Goal: Communication & Community: Answer question/provide support

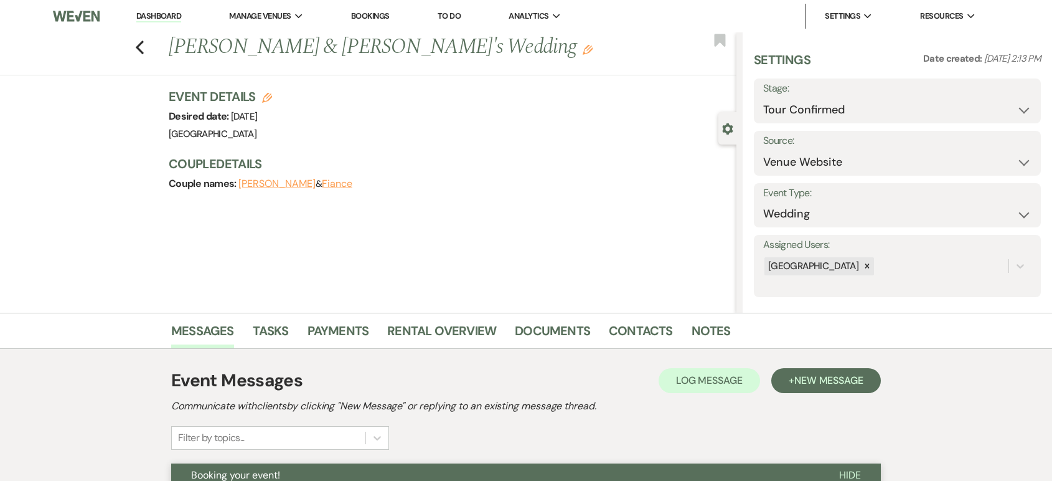
select select "4"
select select "5"
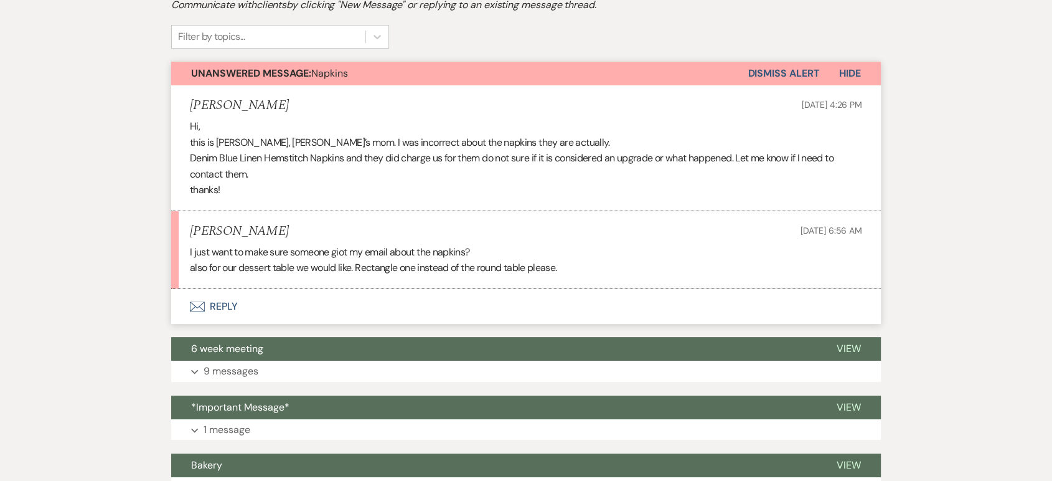
click at [216, 308] on button "Envelope Reply" at bounding box center [526, 306] width 710 height 35
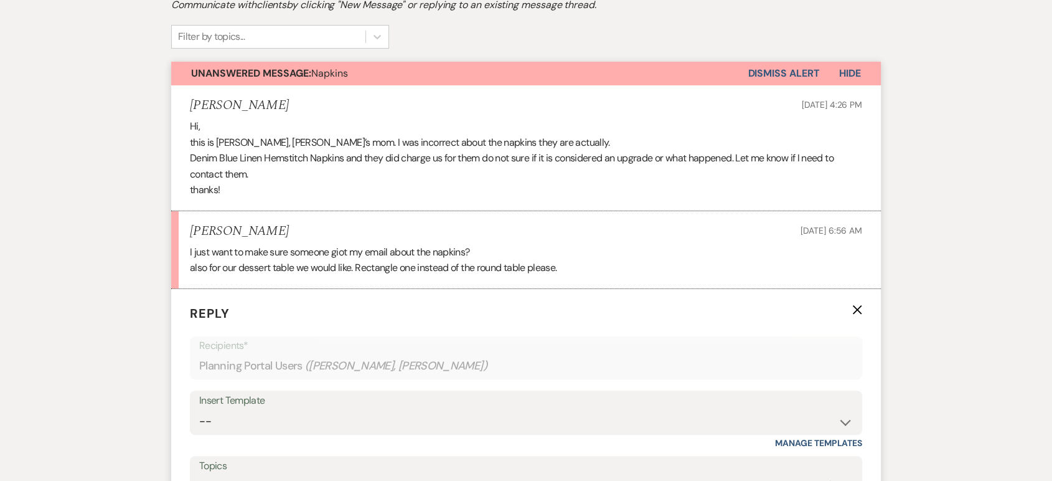
scroll to position [513, 0]
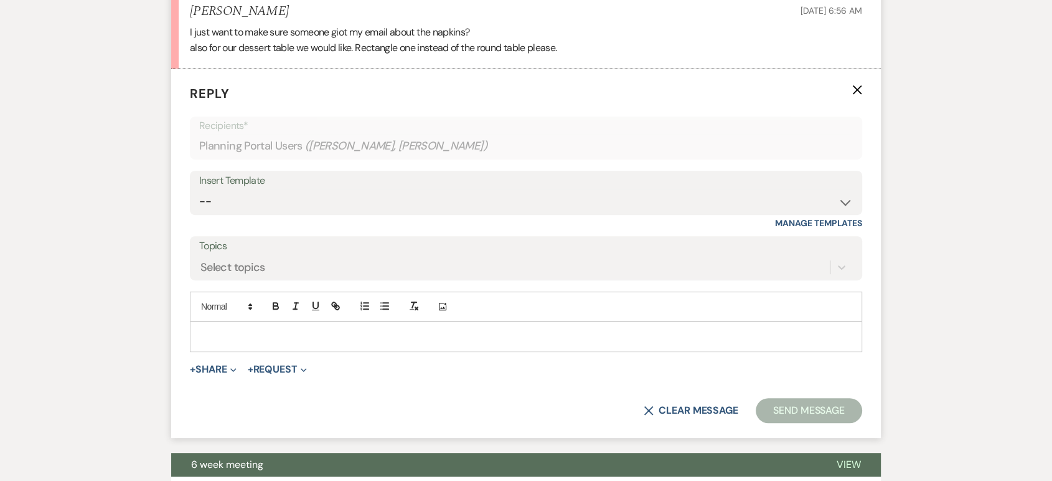
click at [235, 337] on p at bounding box center [526, 336] width 652 height 14
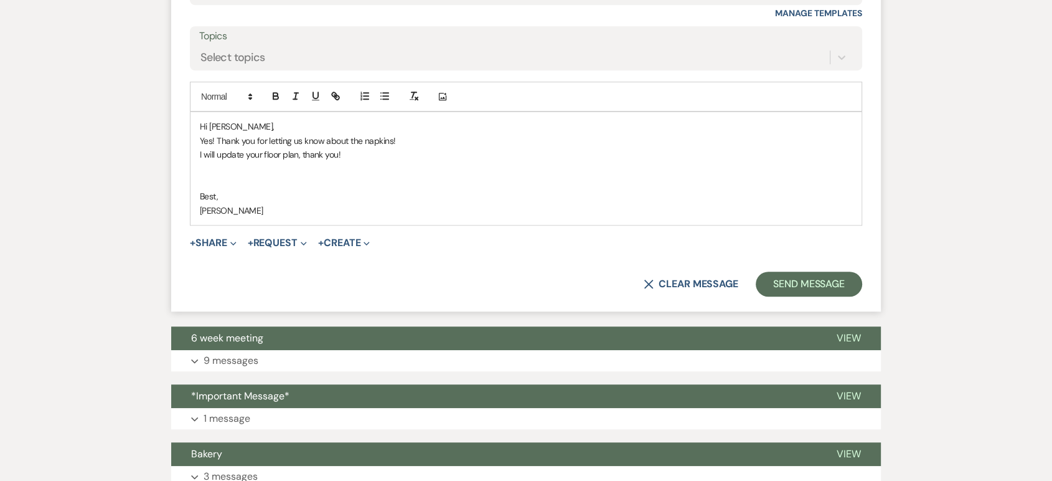
scroll to position [724, 0]
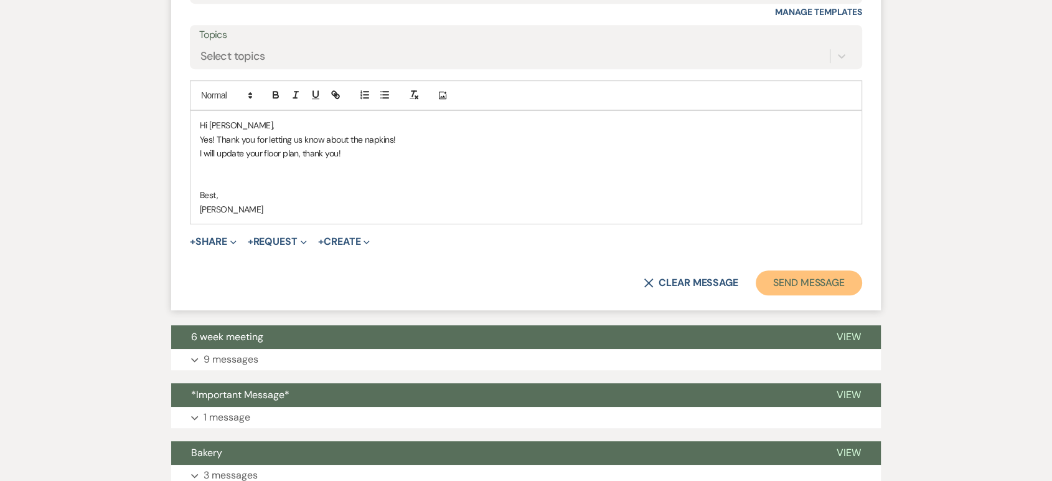
click at [770, 278] on button "Send Message" at bounding box center [809, 282] width 106 height 25
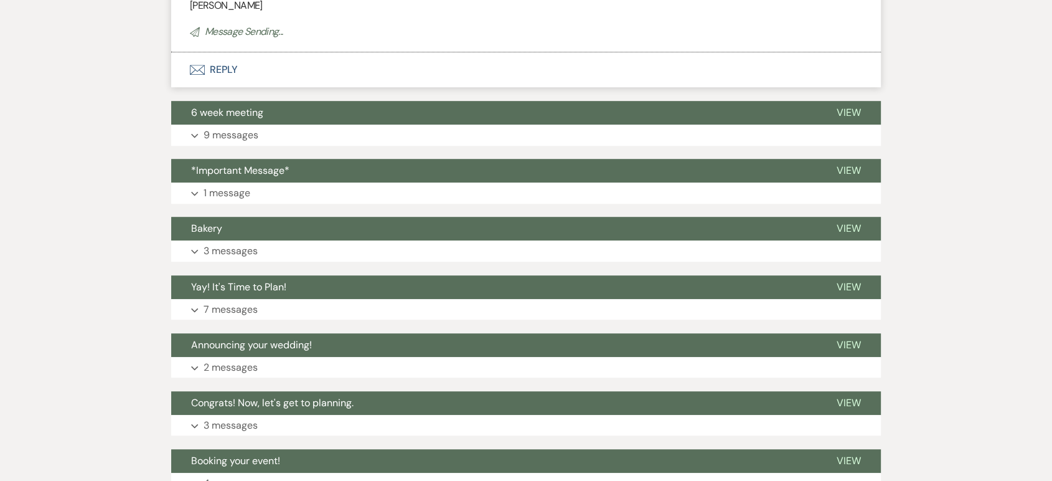
scroll to position [919, 0]
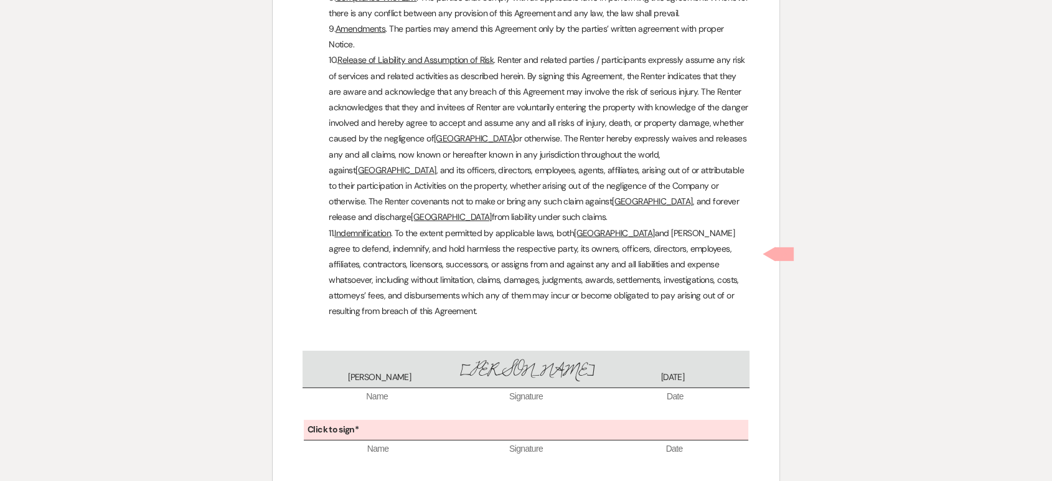
scroll to position [8614, 0]
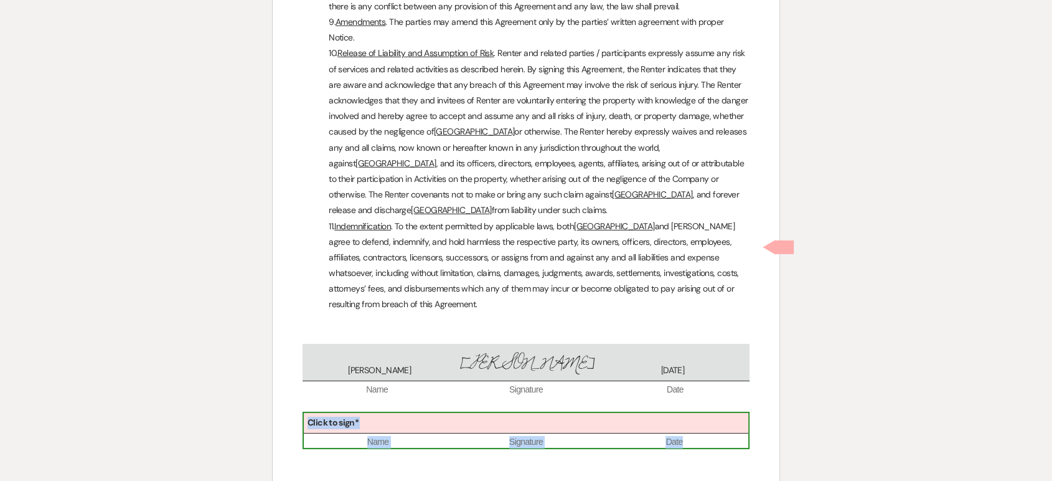
click at [506, 413] on div "Click to sign*" at bounding box center [526, 423] width 445 height 21
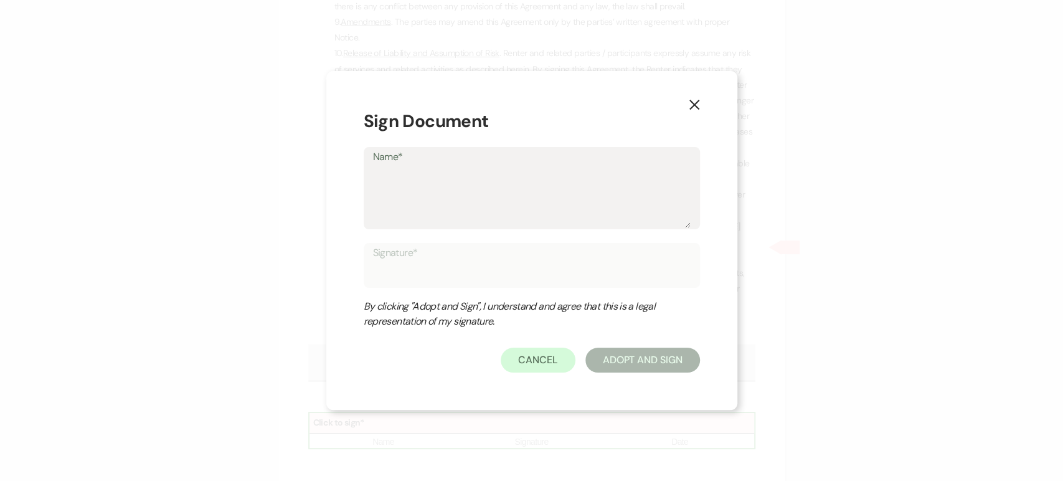
type textarea "L"
type input "L"
type textarea "Le"
type input "Le"
type textarea "Lea"
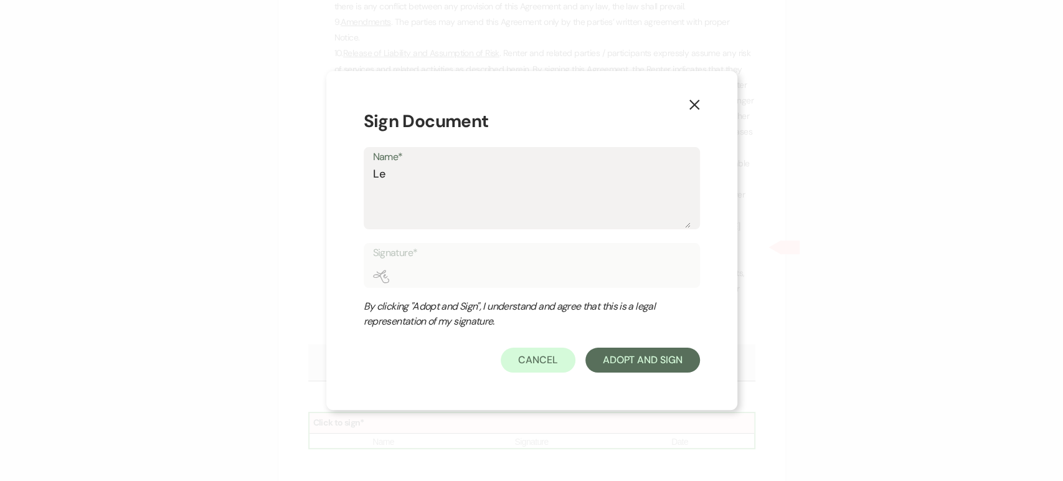
type input "Lea"
type textarea "[PERSON_NAME]"
type input "[PERSON_NAME]"
type textarea "[PERSON_NAME]"
type input "[PERSON_NAME]"
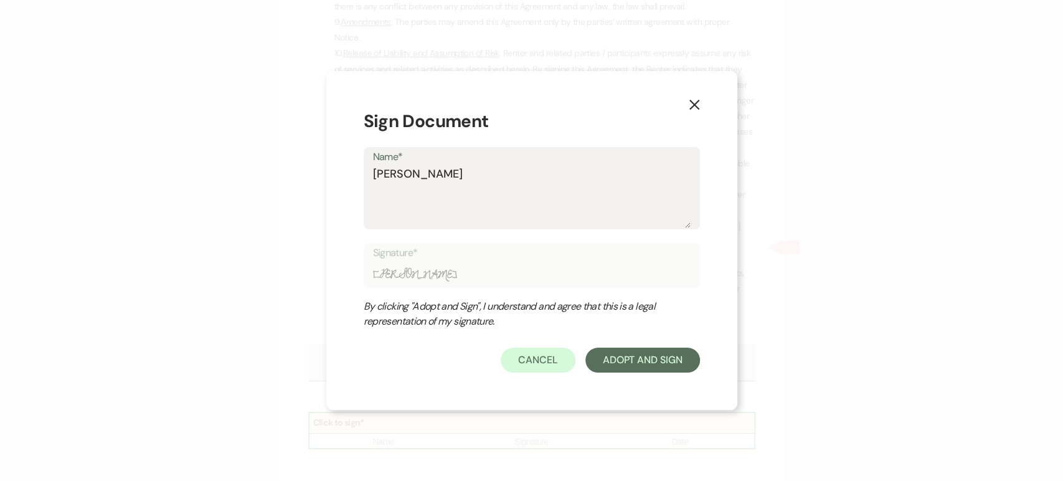
type textarea "[PERSON_NAME] F"
type input "[PERSON_NAME] F"
type textarea "[PERSON_NAME] Fa"
type input "[PERSON_NAME] Fa"
type textarea "[PERSON_NAME] Fad"
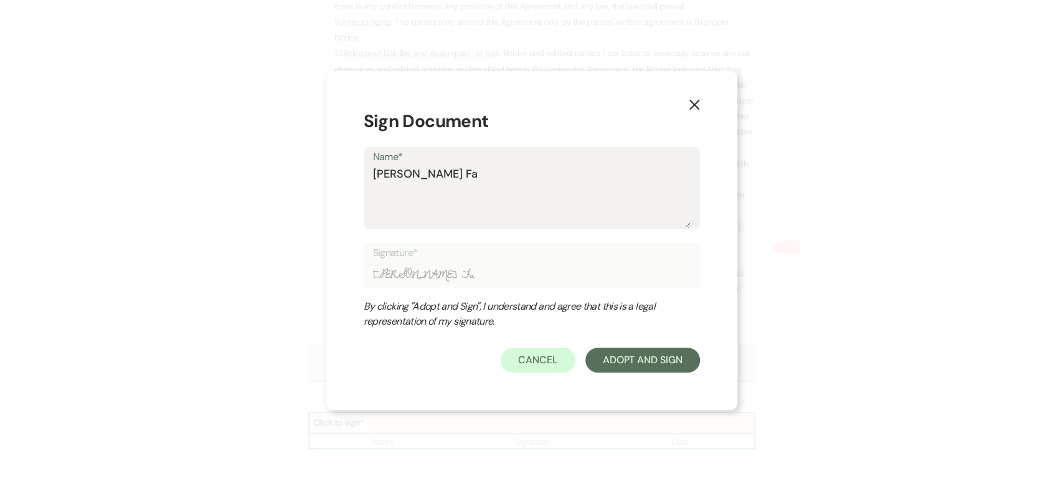
type input "[PERSON_NAME] Fad"
type textarea "[PERSON_NAME] [PERSON_NAME]"
type input "[PERSON_NAME] [PERSON_NAME]"
type textarea "[PERSON_NAME]"
type input "[PERSON_NAME]"
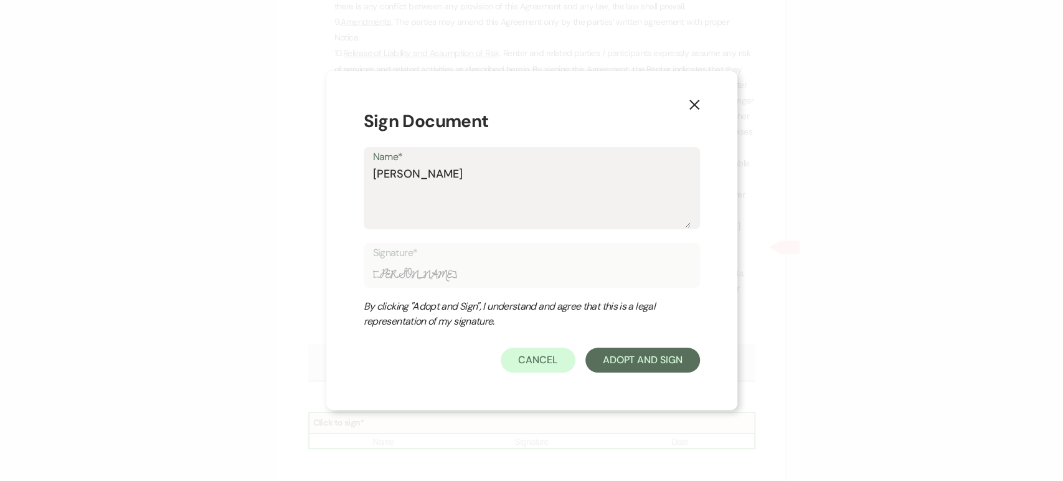
type textarea "[PERSON_NAME]"
type input "[PERSON_NAME]"
type textarea "[PERSON_NAME]"
type input "[PERSON_NAME]"
type textarea "[PERSON_NAME] [PERSON_NAME]"
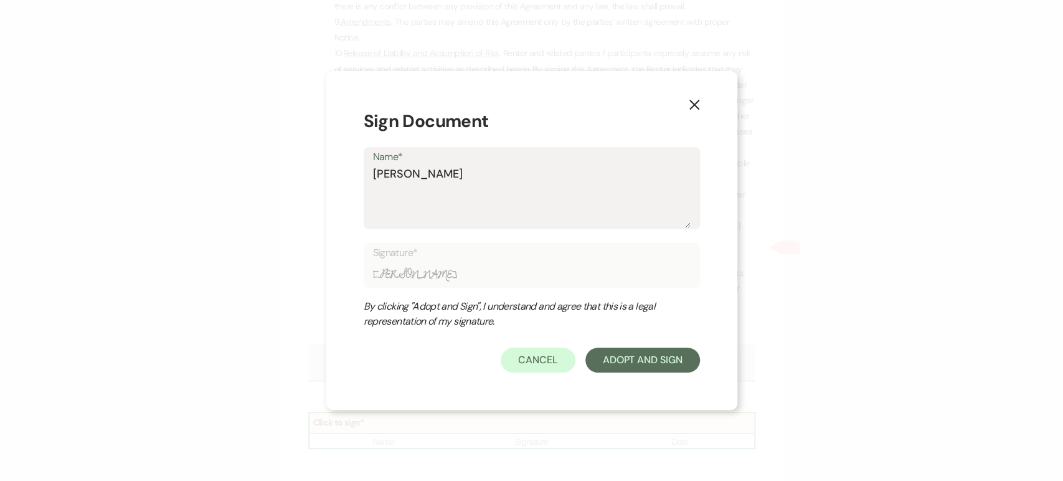
type input "[PERSON_NAME] [PERSON_NAME]"
type textarea "[PERSON_NAME] Fad"
type input "[PERSON_NAME] Fad"
type textarea "[PERSON_NAME]"
type input "[PERSON_NAME]"
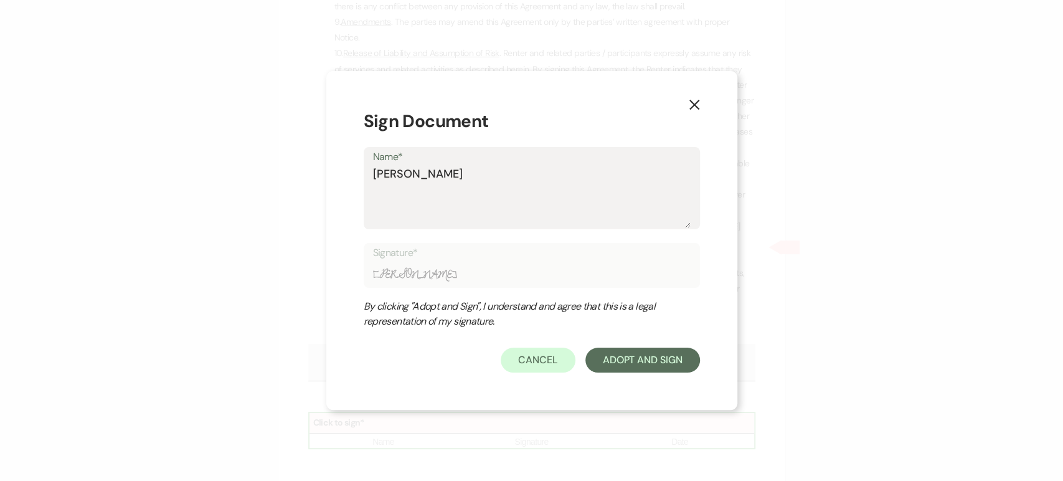
type textarea "[PERSON_NAME]"
type input "[PERSON_NAME]"
type textarea "[PERSON_NAME]"
type input "[PERSON_NAME]"
type textarea "[PERSON_NAME]"
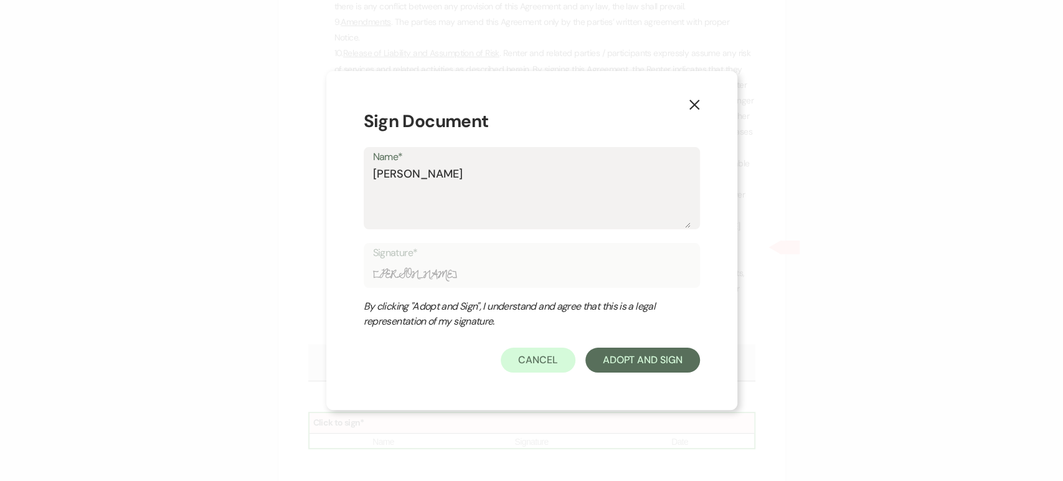
type input "[PERSON_NAME]"
type textarea "[PERSON_NAME]"
click at [645, 357] on button "Adopt And Sign" at bounding box center [642, 359] width 115 height 25
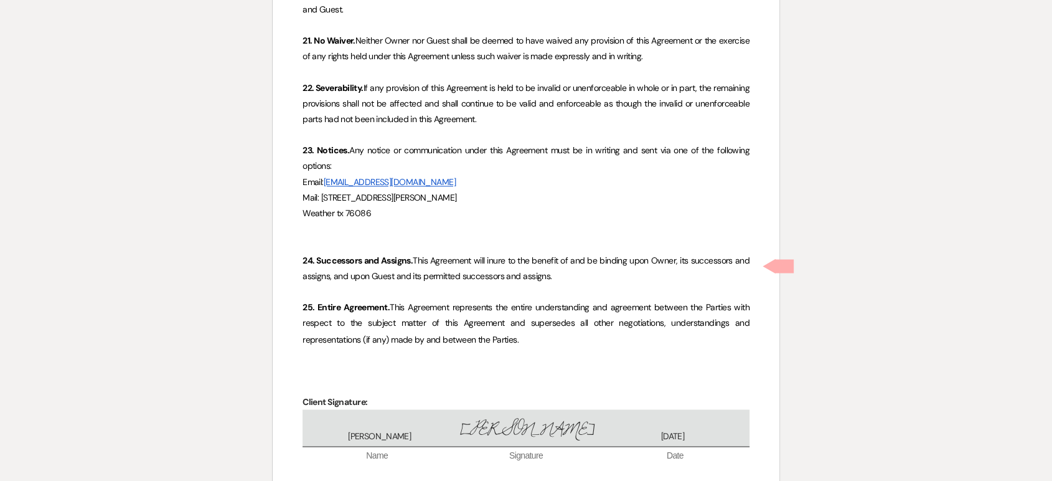
scroll to position [11500, 0]
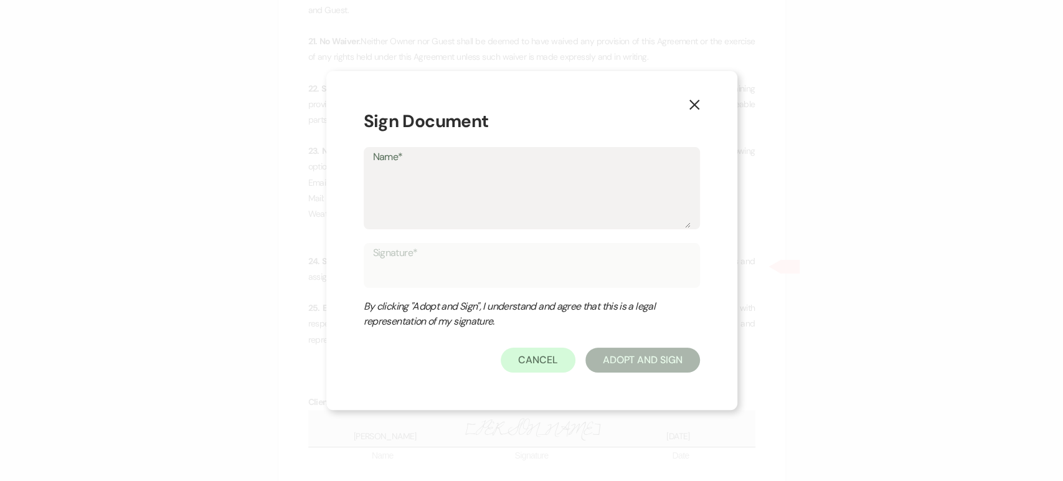
type textarea "L"
type input "L"
type textarea "Le"
type input "Le"
type textarea "Lea"
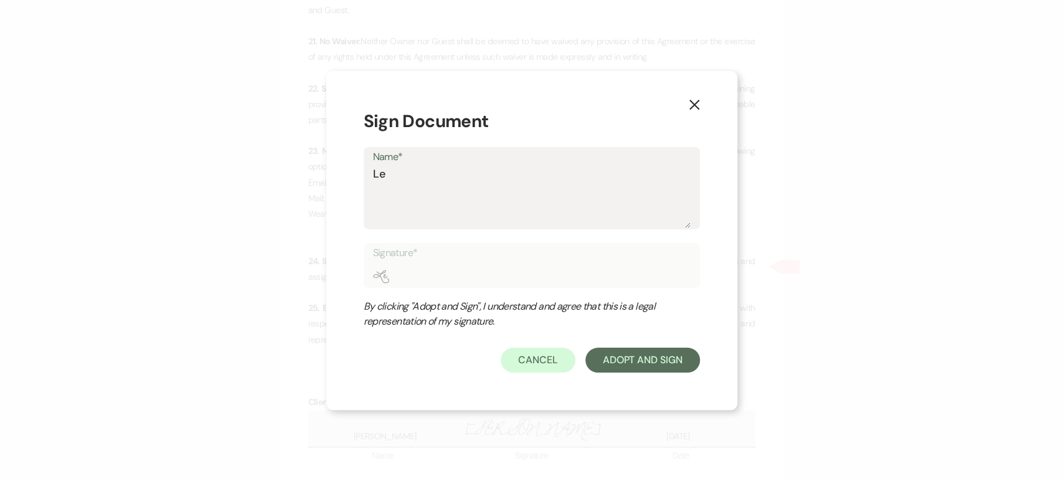
type input "Lea"
type textarea "[PERSON_NAME]"
type input "[PERSON_NAME]"
type textarea "[PERSON_NAME]"
type input "[PERSON_NAME]"
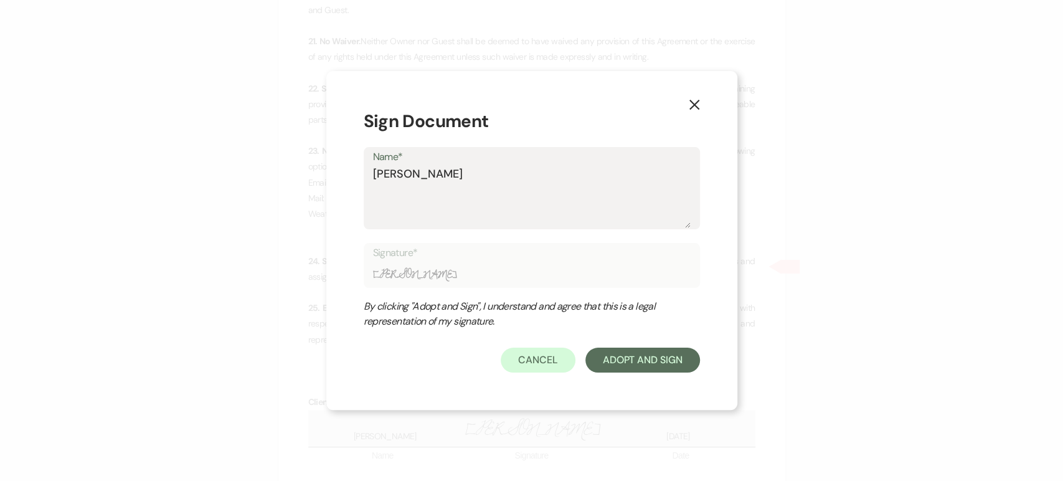
type textarea "[PERSON_NAME] F"
type input "[PERSON_NAME] F"
type textarea "[PERSON_NAME] Fa"
type input "[PERSON_NAME] Fa"
type textarea "[PERSON_NAME] Fad"
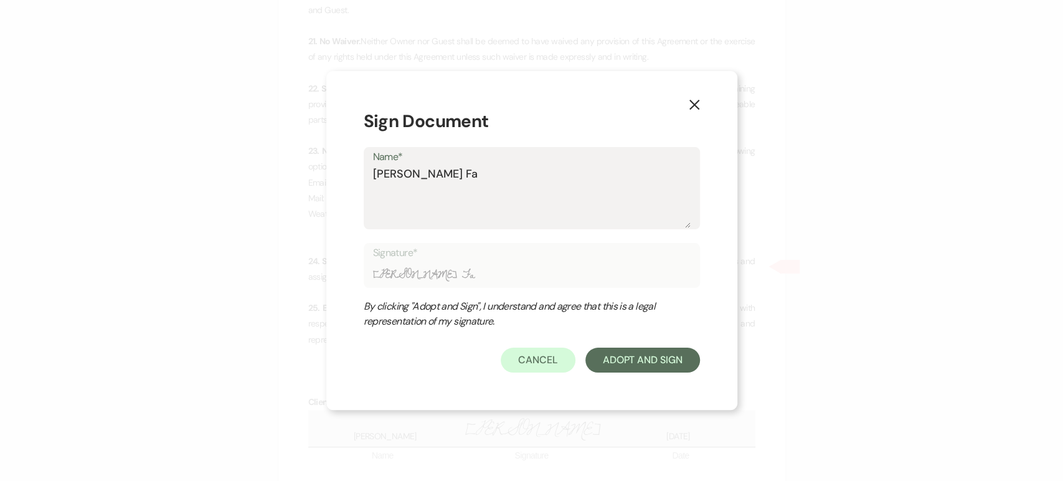
type input "[PERSON_NAME] Fad"
type textarea "[PERSON_NAME]"
type input "[PERSON_NAME]"
type textarea "[PERSON_NAME]"
type input "[PERSON_NAME]"
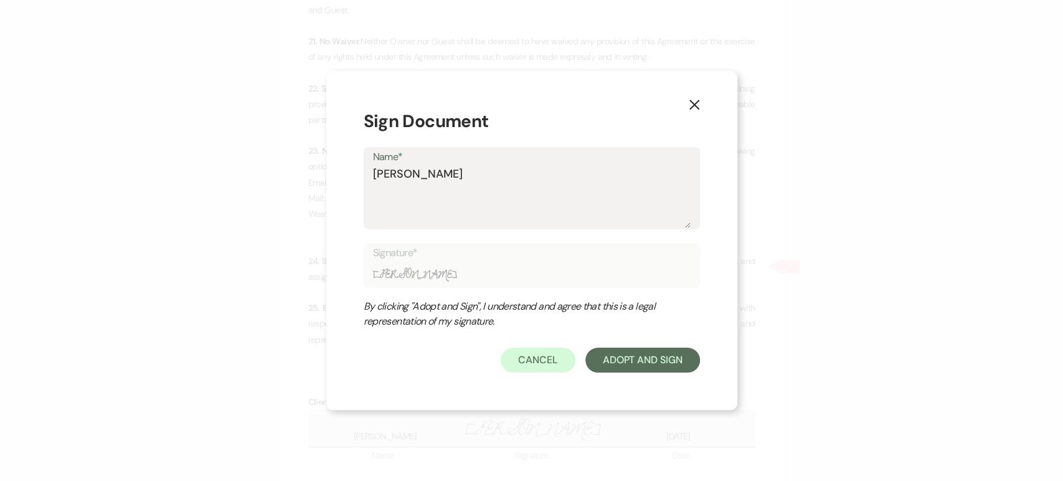
type textarea "[PERSON_NAME]"
type input "[PERSON_NAME]"
type textarea "[PERSON_NAME]"
click at [646, 353] on button "Adopt And Sign" at bounding box center [642, 359] width 115 height 25
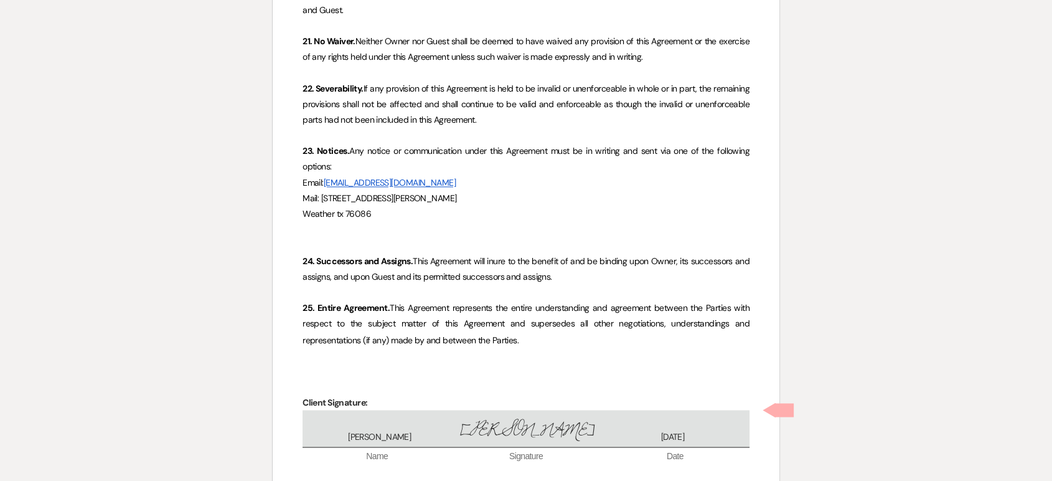
drag, startPoint x: 646, startPoint y: 353, endPoint x: 594, endPoint y: 333, distance: 55.4
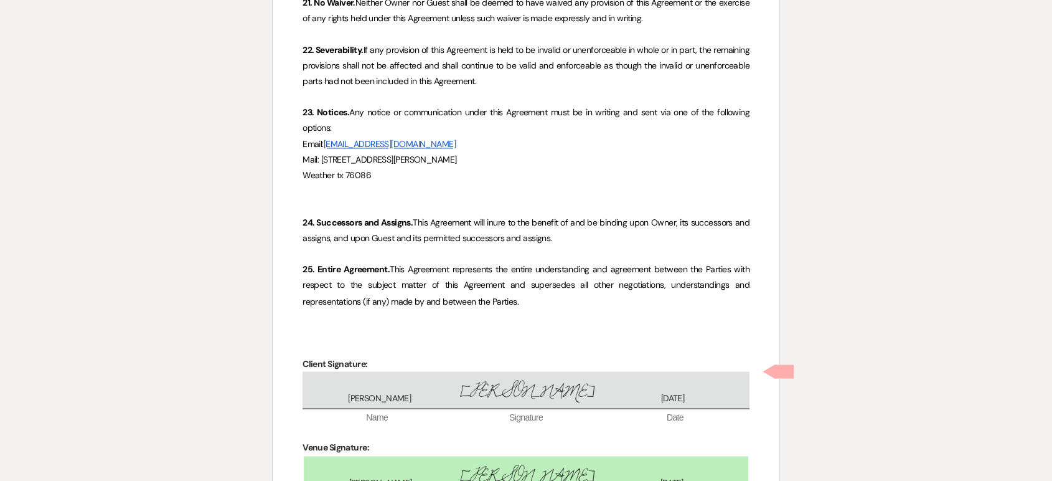
scroll to position [11564, 0]
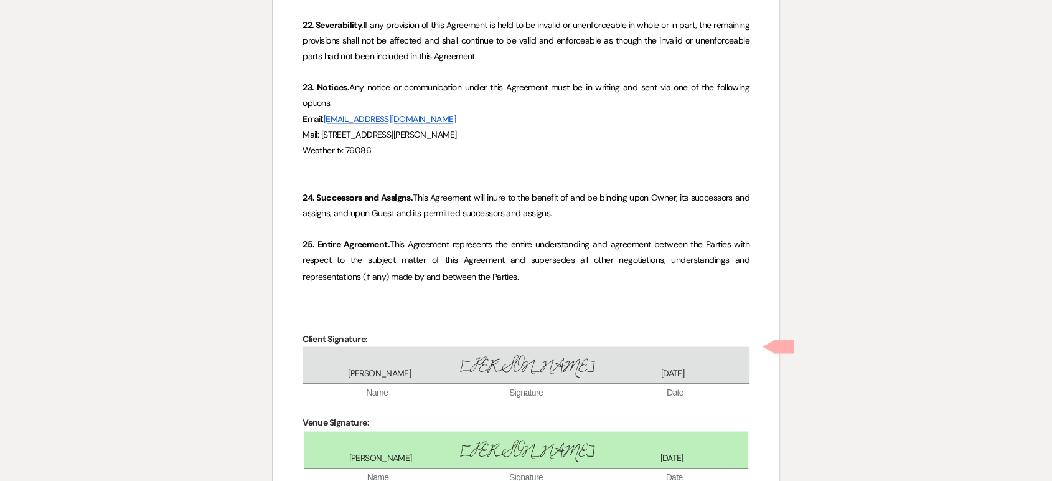
checkbox input "true"
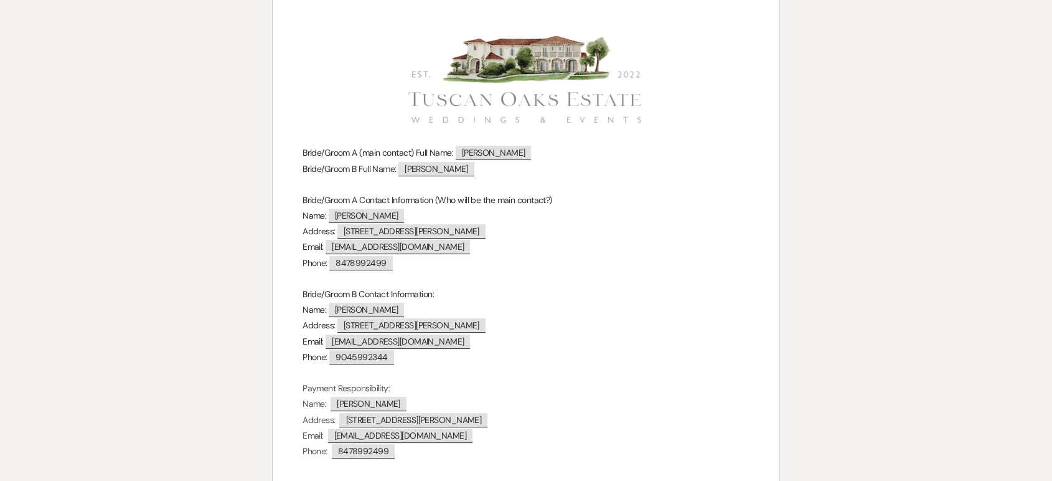
scroll to position [0, 0]
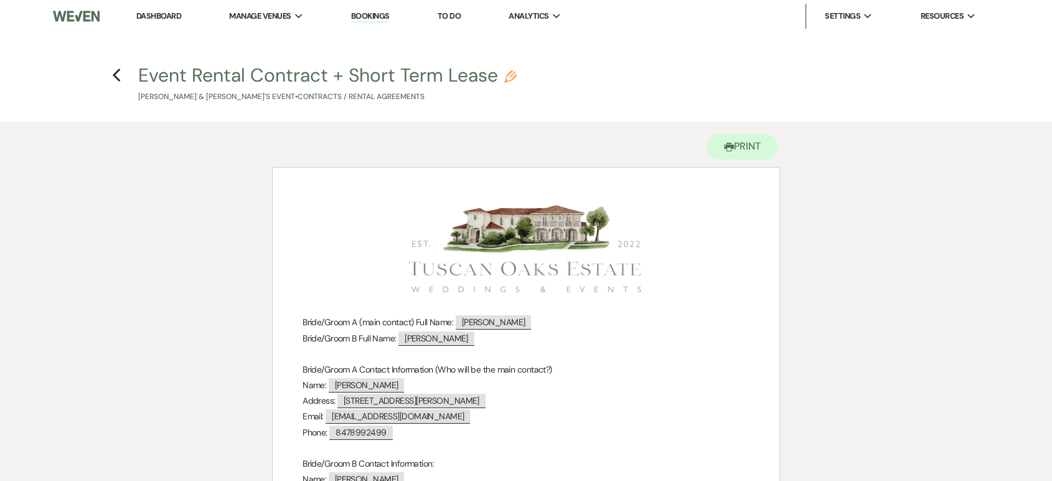
click at [154, 20] on link "Dashboard" at bounding box center [158, 16] width 45 height 11
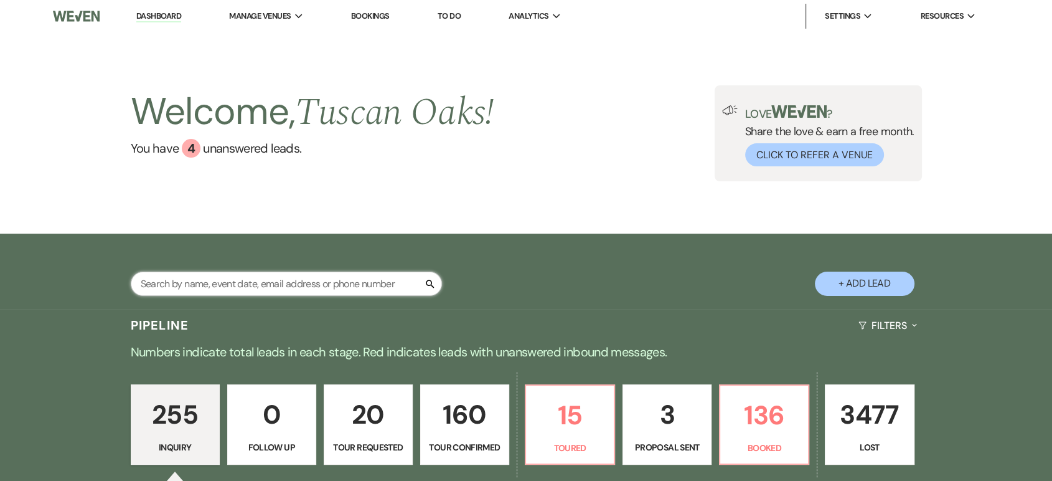
click at [253, 283] on input "text" at bounding box center [286, 283] width 311 height 24
type input "CA"
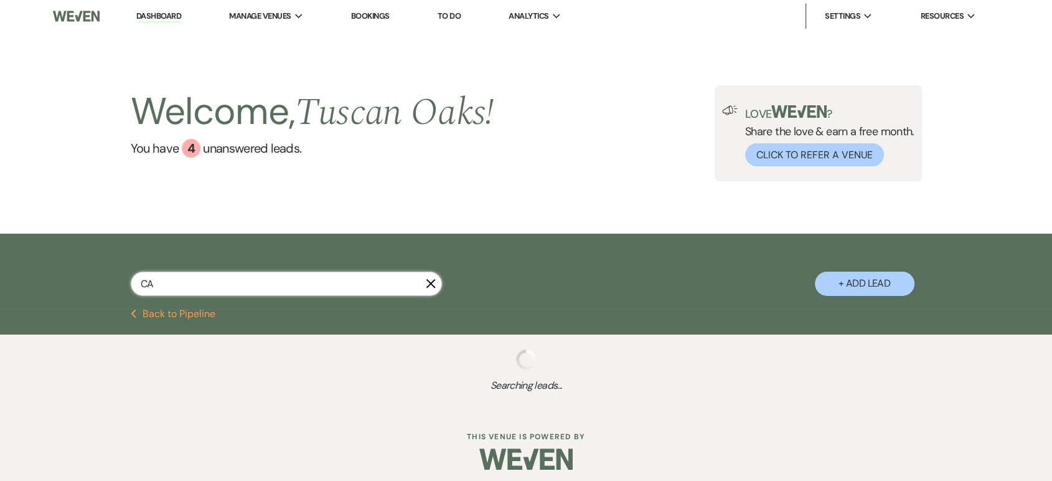
select select "4"
select select "6"
select select "8"
select select "5"
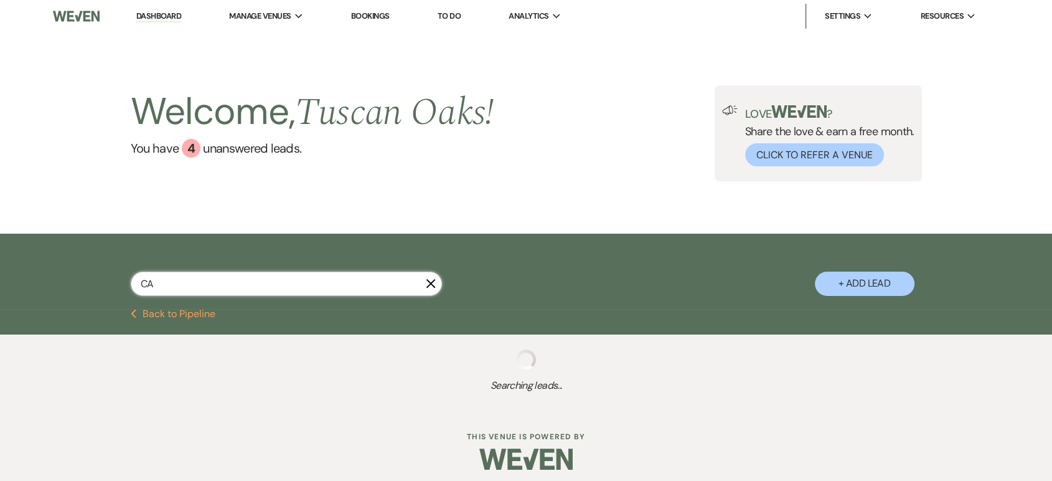
select select "8"
select select "5"
select select "8"
select select "6"
select select "4"
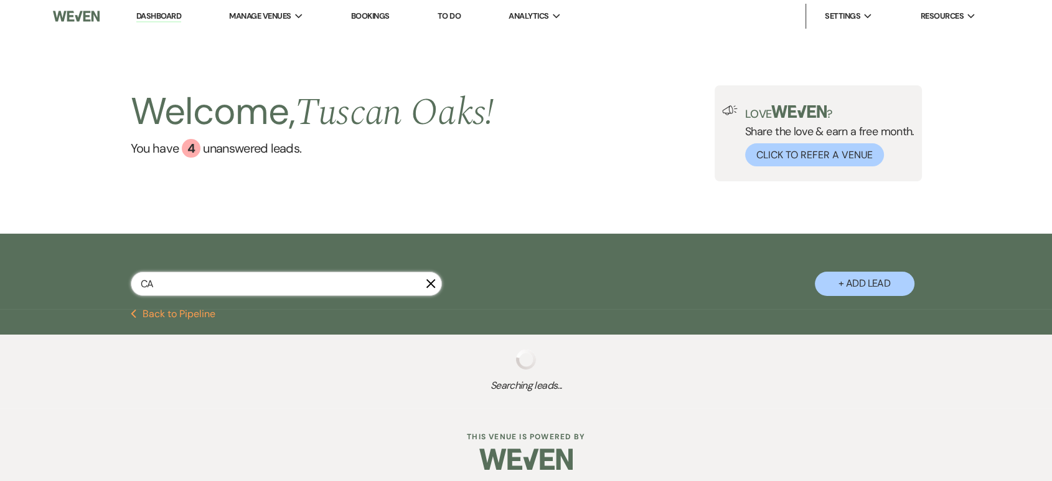
select select "8"
select select "5"
select select "8"
select select "5"
select select "8"
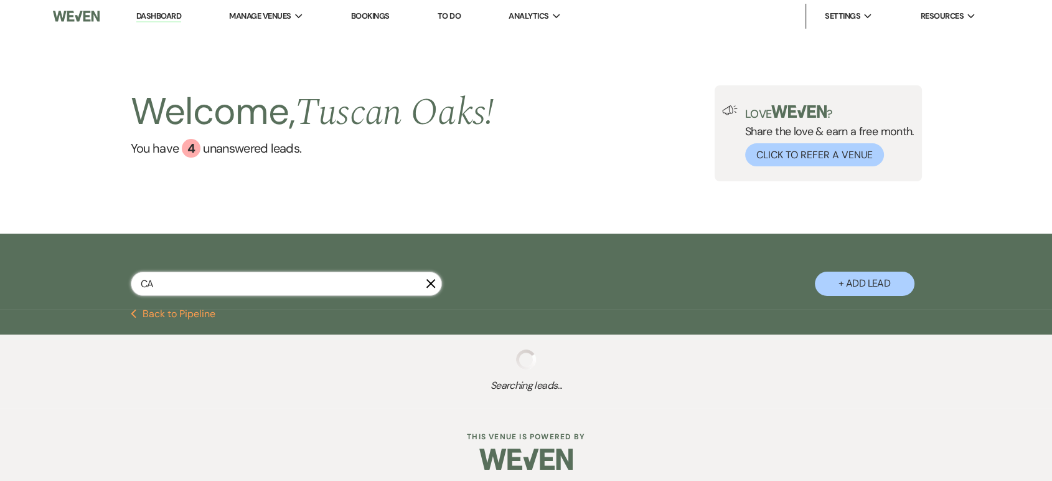
select select "5"
select select "8"
select select "5"
select select "8"
select select "5"
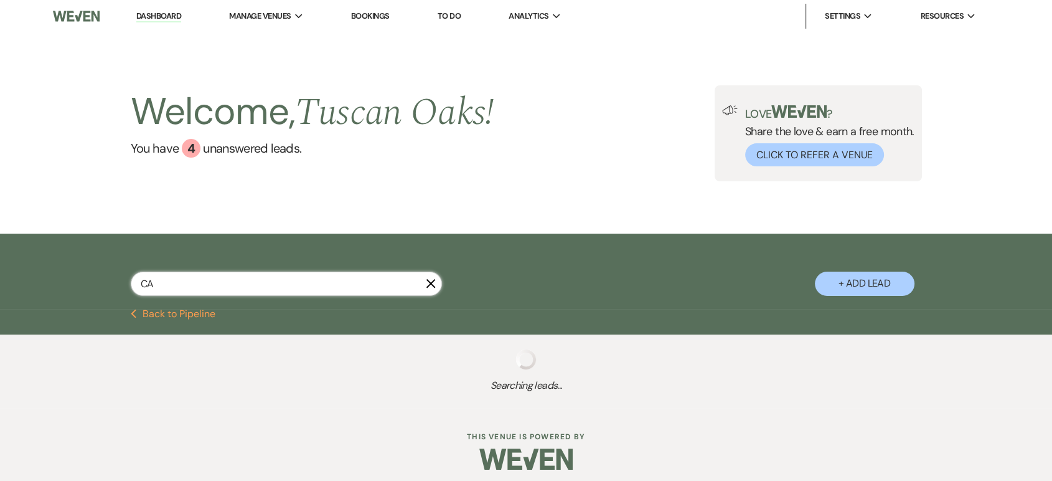
select select "8"
select select "5"
select select "8"
select select "4"
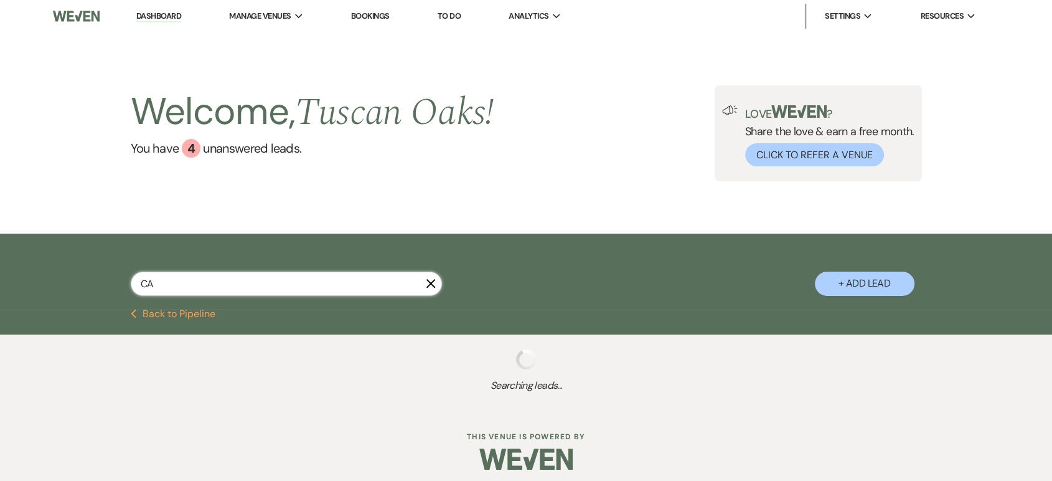
select select "8"
select select "5"
select select "4"
select select "8"
select select "7"
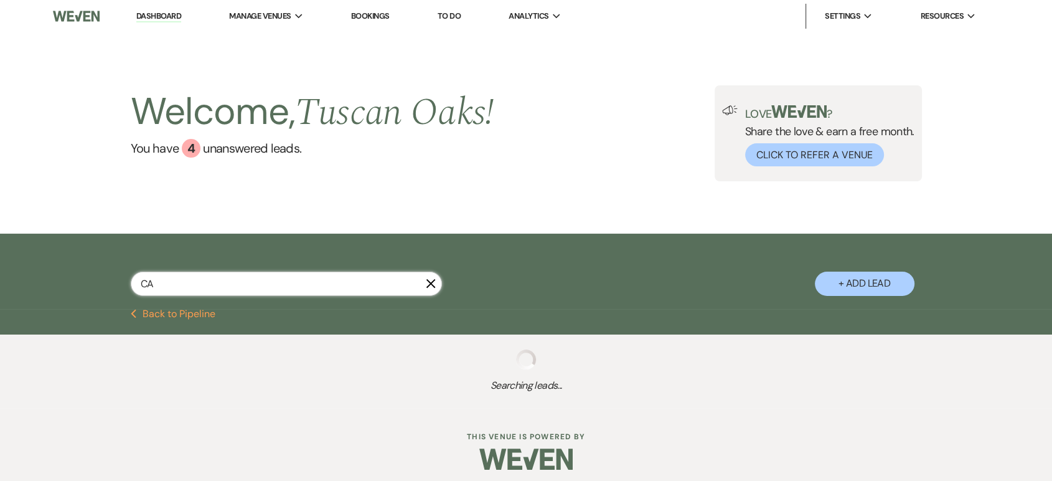
select select "8"
select select "5"
select select "8"
select select "5"
select select "8"
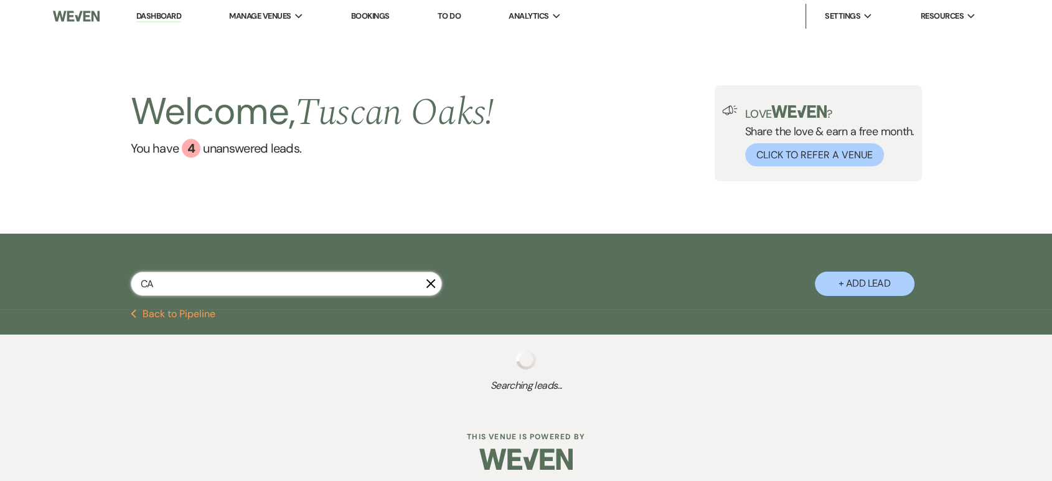
select select "5"
select select "8"
select select "5"
select select "8"
select select "5"
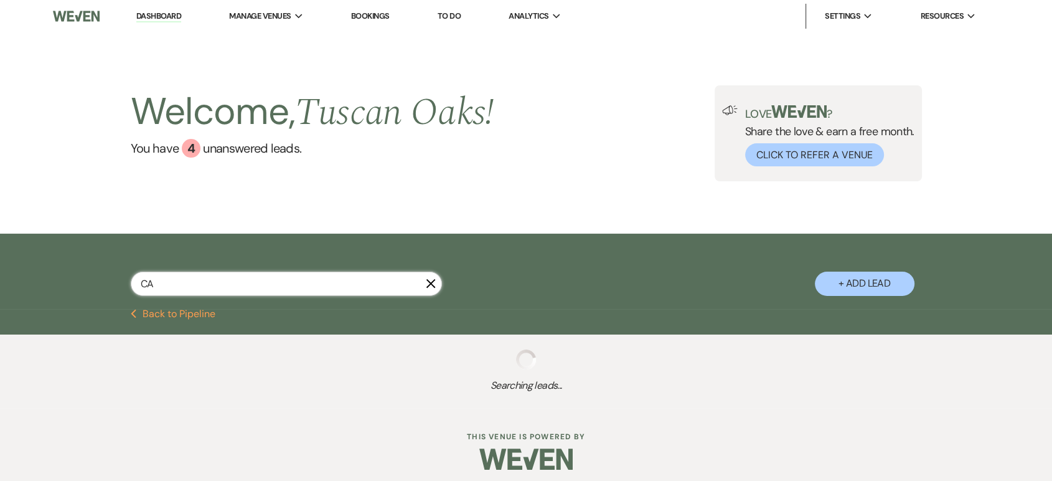
select select "8"
select select "5"
select select "8"
select select "5"
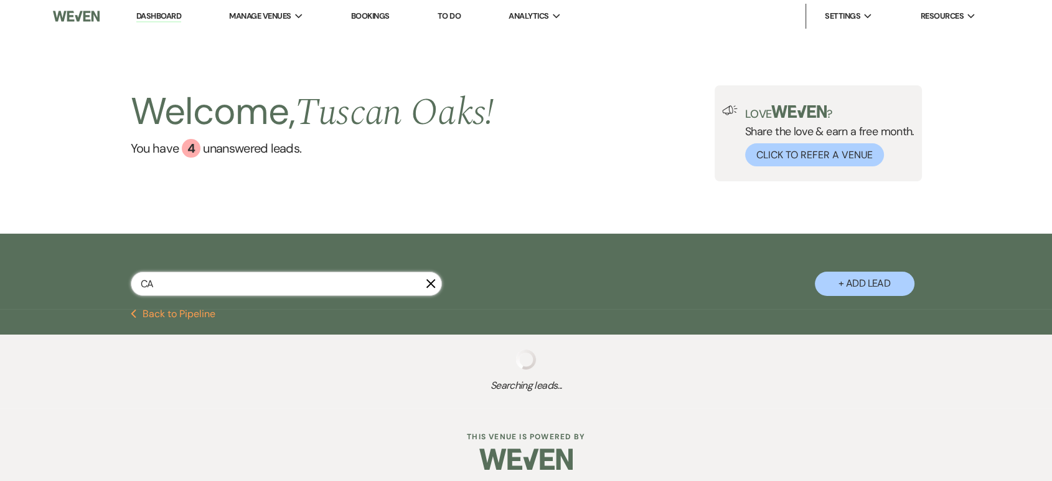
select select "8"
select select "5"
select select "4"
select select "8"
select select "5"
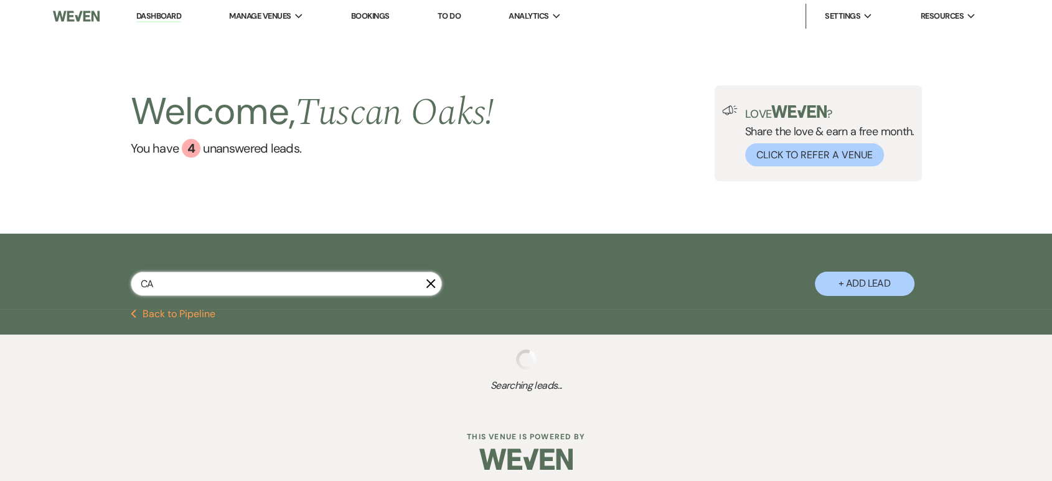
select select "8"
select select "5"
select select "4"
select select "8"
select select "5"
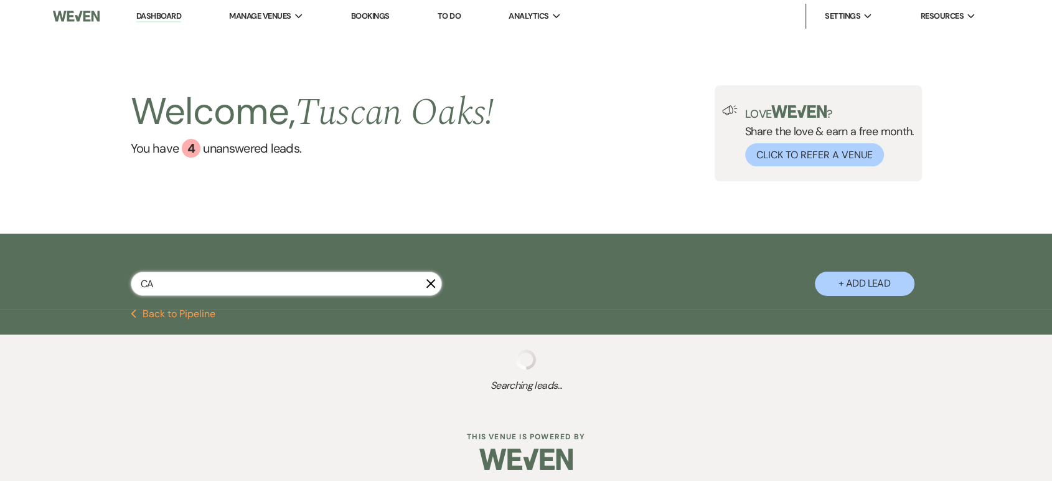
select select "8"
select select "5"
select select "8"
select select "6"
select select "4"
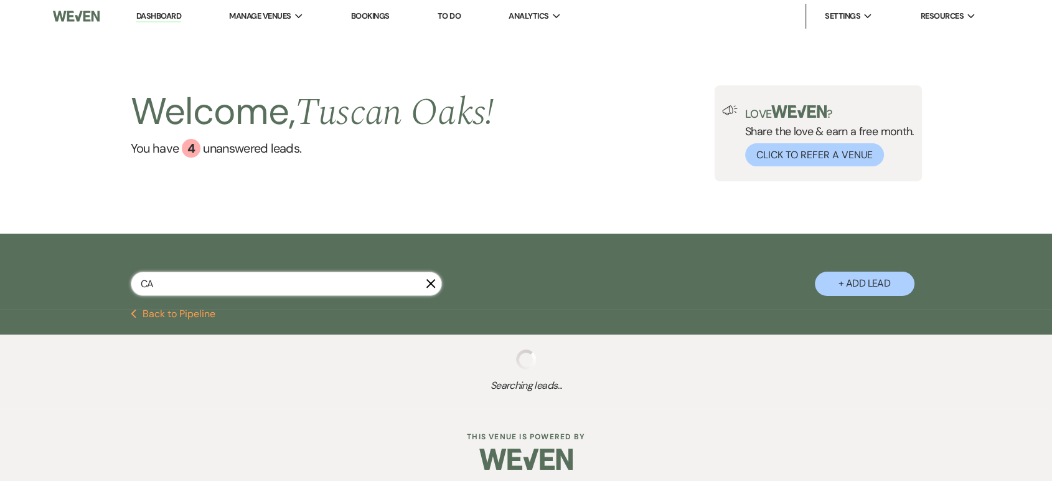
select select "8"
select select "4"
select select "8"
select select "4"
select select "8"
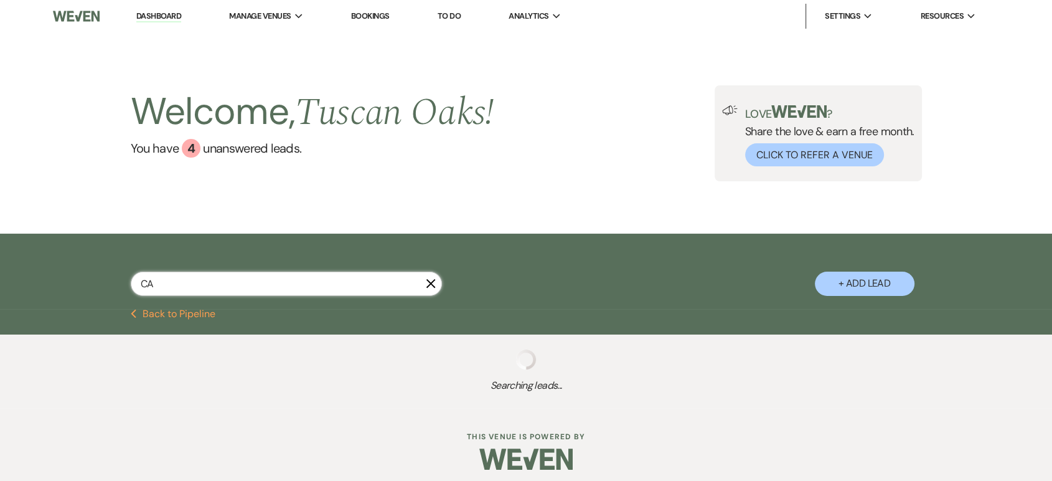
select select "4"
select select "8"
select select "4"
select select "8"
select select "4"
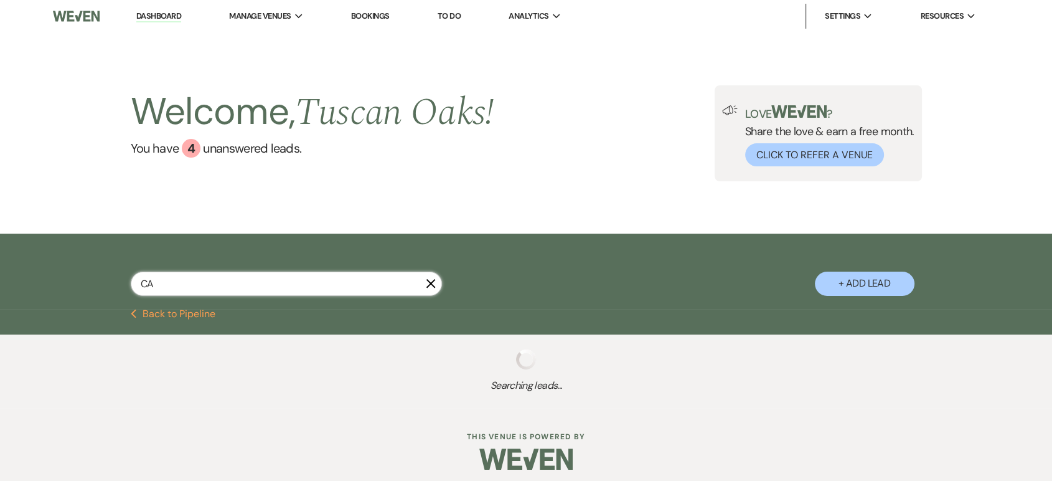
select select "8"
select select "4"
select select "8"
select select "5"
select select "8"
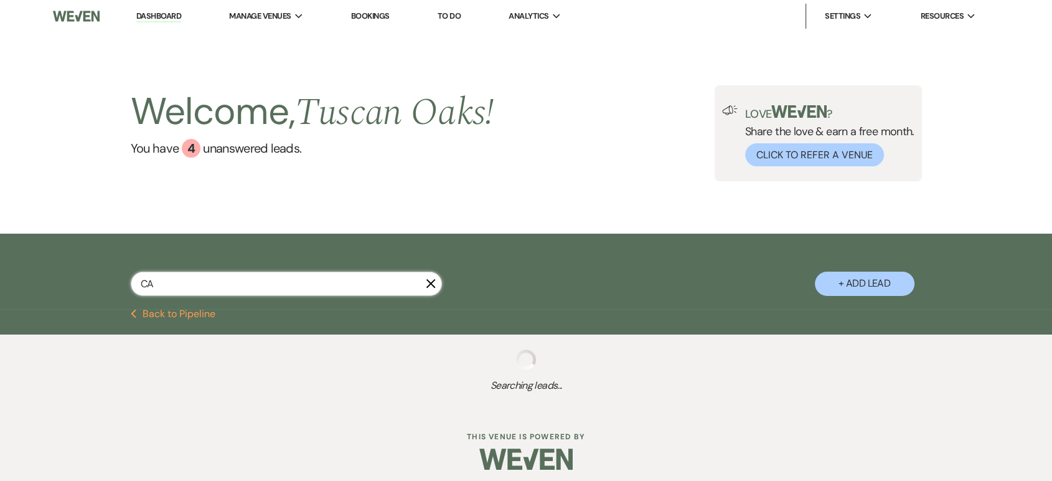
select select "5"
select select "4"
select select "8"
select select "5"
select select "8"
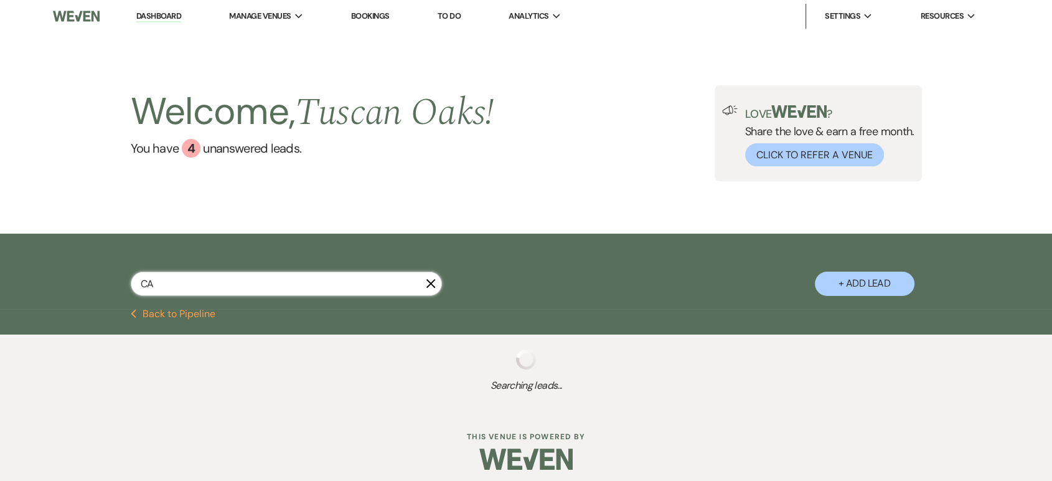
select select "5"
select select "8"
select select "5"
select select "8"
select select "5"
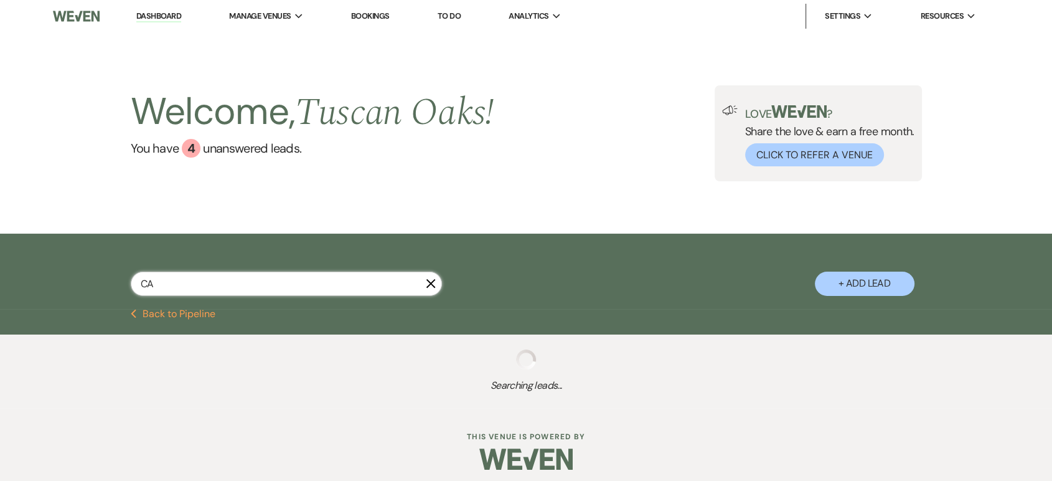
select select "8"
select select "5"
select select "8"
select select "5"
select select "8"
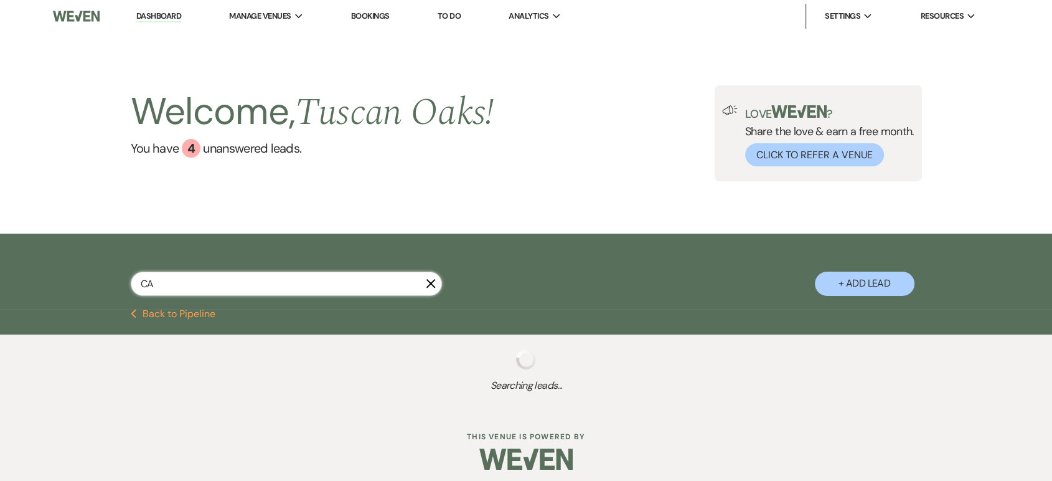
select select "5"
select select "8"
select select "5"
select select "8"
select select "5"
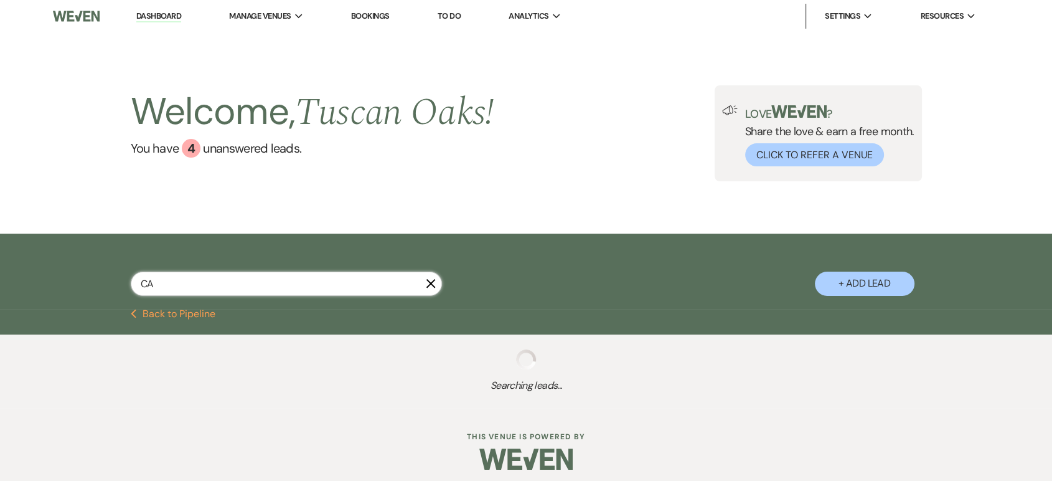
select select "8"
select select "5"
select select "8"
select select "5"
select select "8"
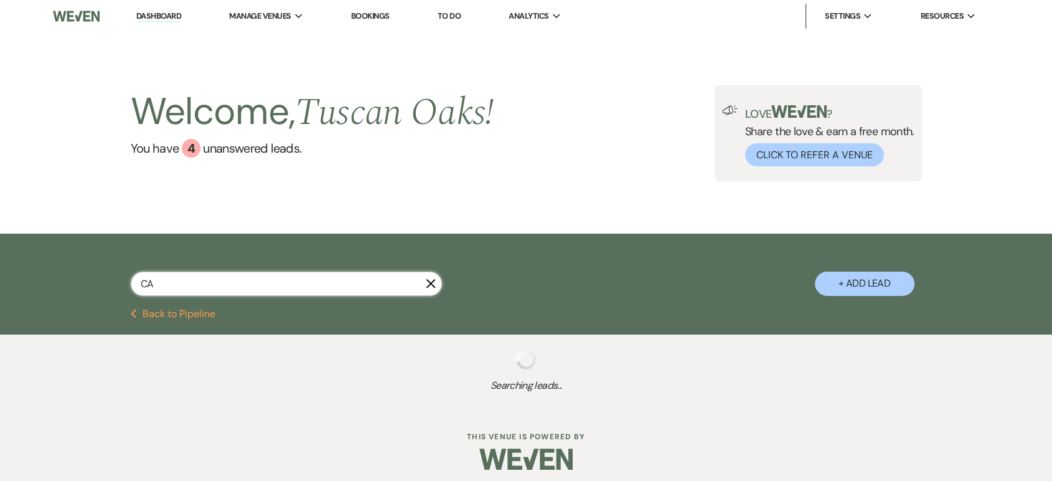
select select "5"
select select "8"
select select "5"
select select "8"
select select "5"
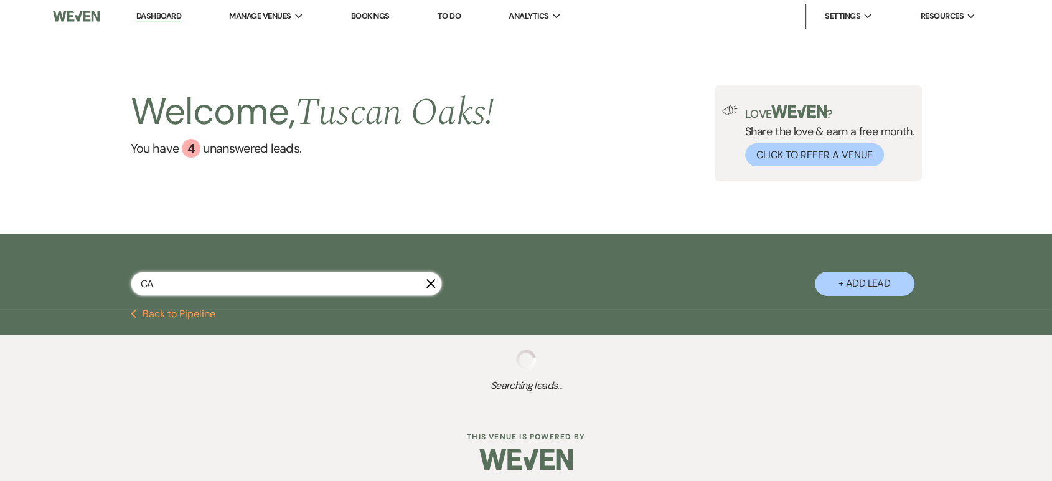
select select "8"
select select "5"
select select "8"
select select "5"
select select "8"
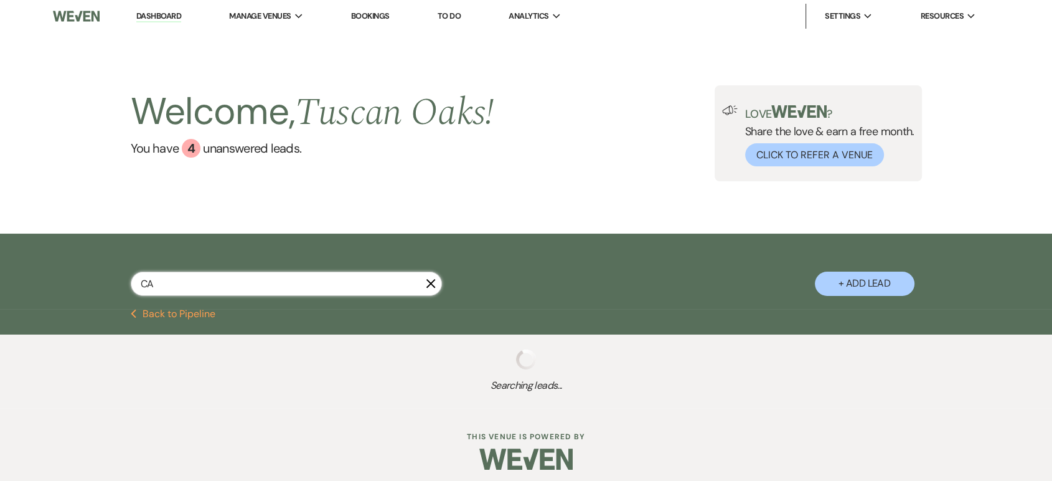
select select "5"
select select "8"
select select "6"
select select "8"
select select "5"
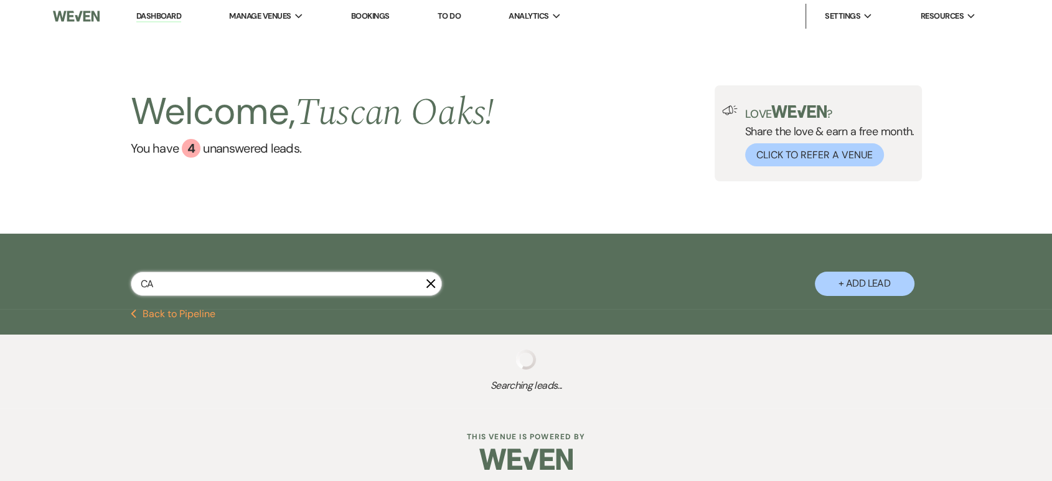
select select "8"
select select "5"
select select "8"
select select "10"
select select "8"
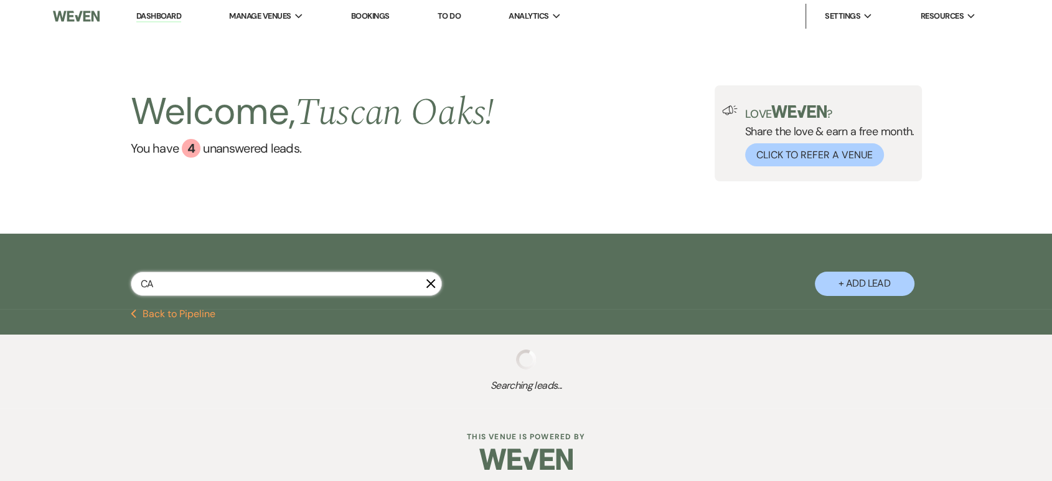
select select "5"
select select "8"
select select "5"
select select "8"
select select "5"
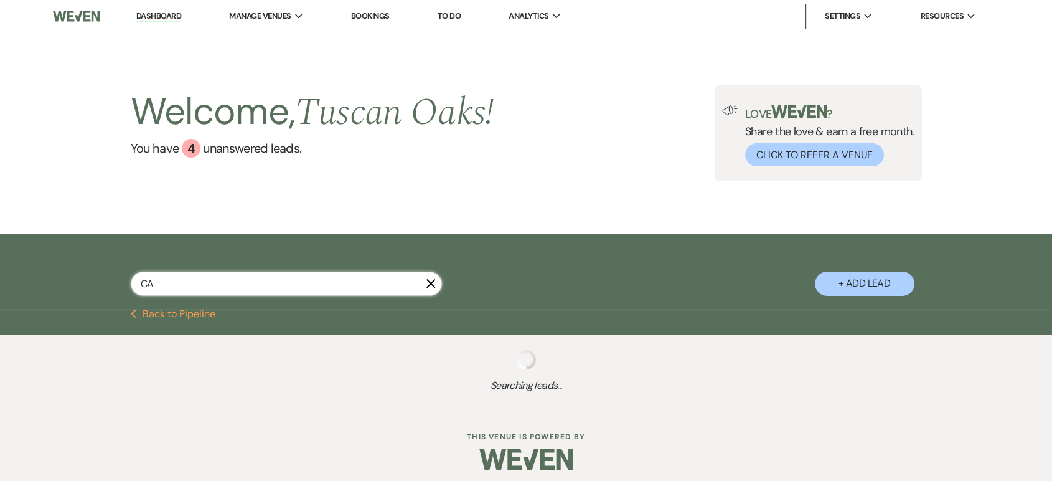
select select "8"
select select "5"
select select "8"
select select "6"
select select "8"
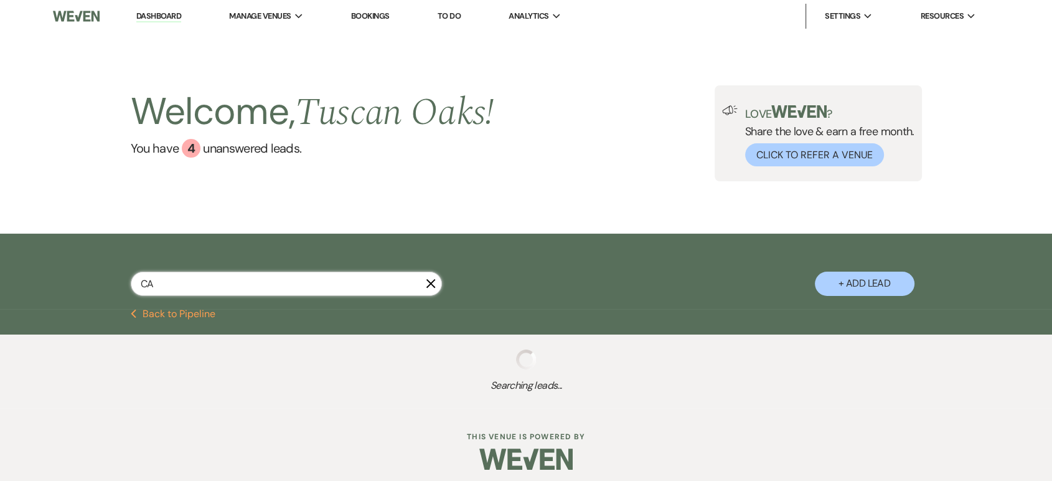
select select "5"
select select "8"
select select "5"
select select "8"
select select "10"
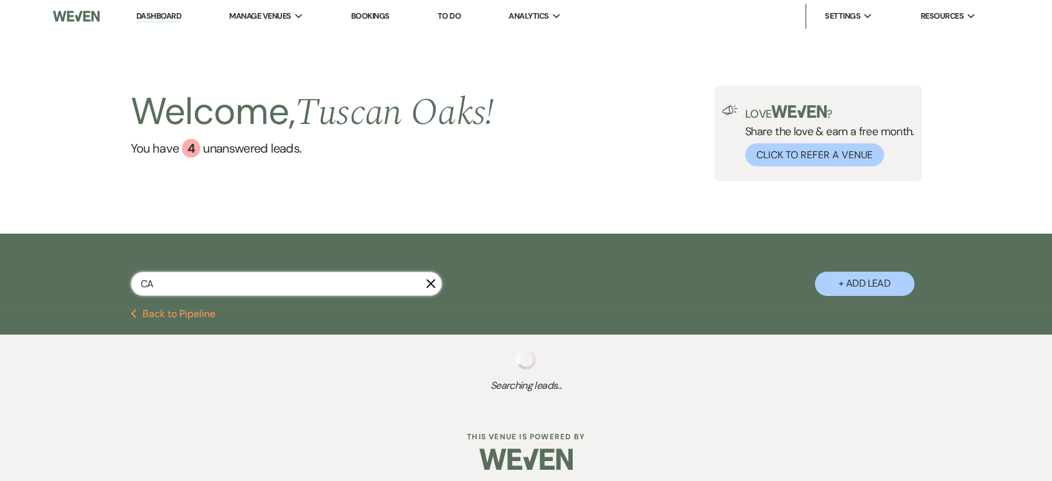
select select "8"
select select "5"
select select "8"
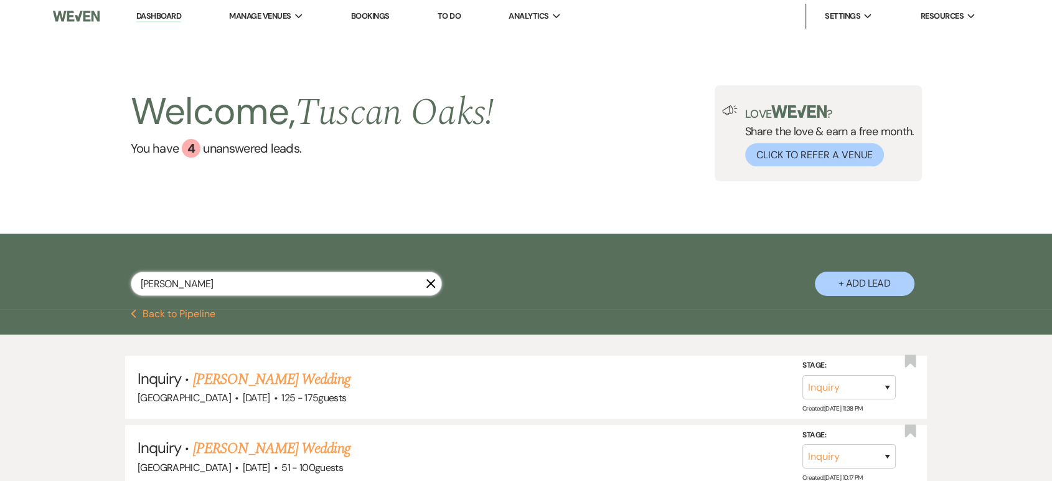
click at [179, 279] on input "[PERSON_NAME]" at bounding box center [286, 283] width 311 height 24
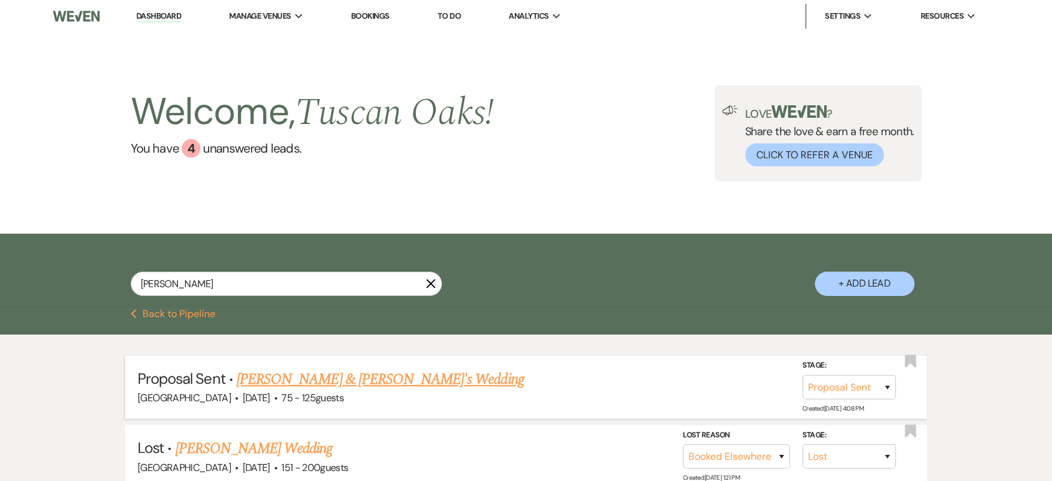
click at [289, 377] on link "[PERSON_NAME] & [PERSON_NAME]'s Wedding" at bounding box center [381, 379] width 288 height 22
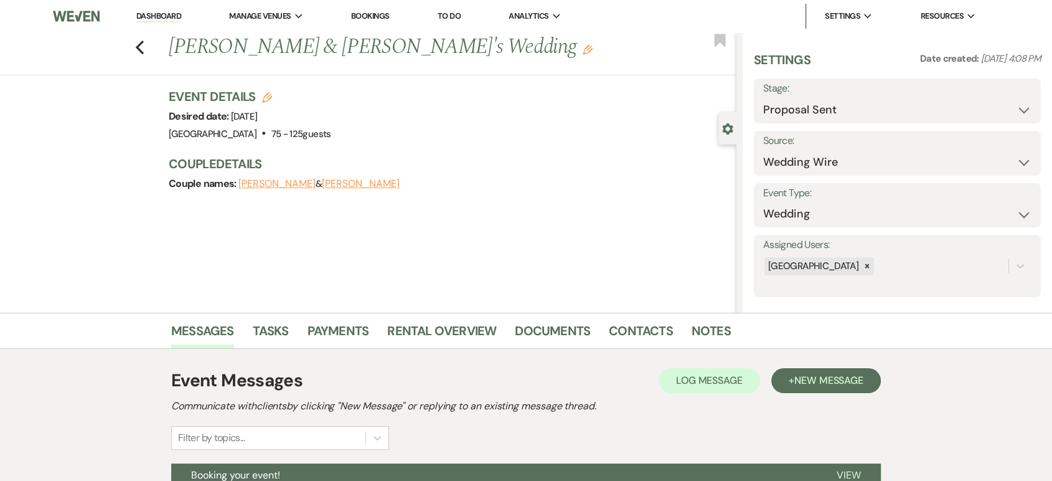
click at [289, 377] on h1 "Event Messages" at bounding box center [236, 380] width 131 height 26
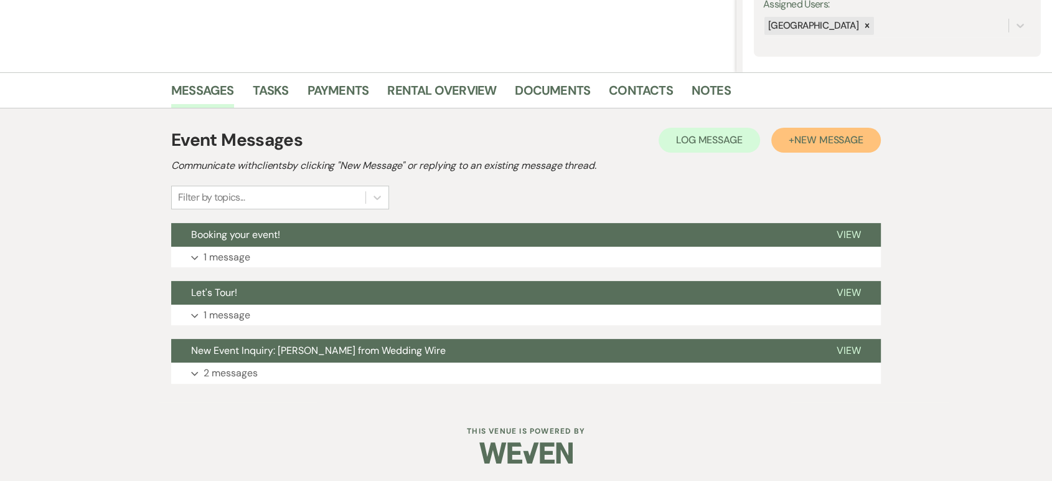
click at [857, 134] on span "New Message" at bounding box center [828, 139] width 69 height 13
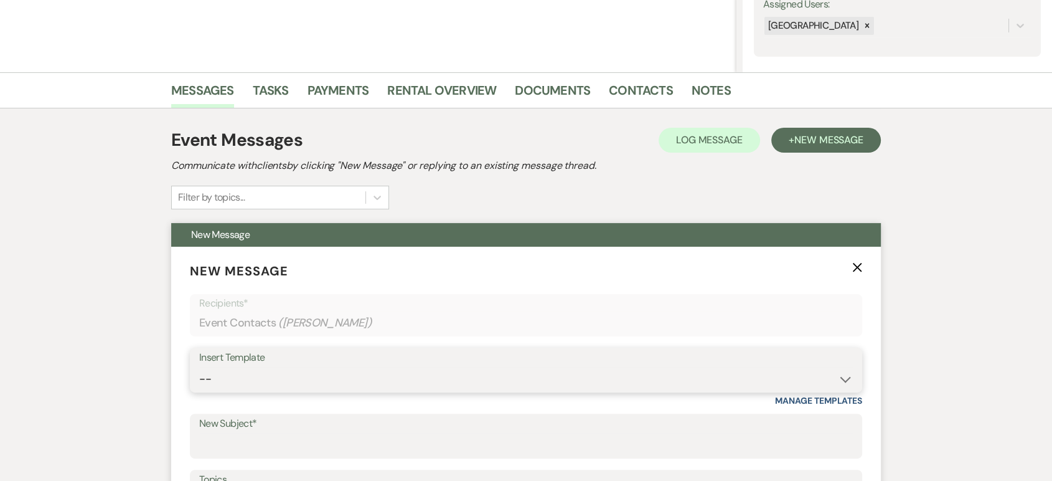
click at [324, 383] on select "-- Lead: Automated Intro Email (Wedding) Lead: 1st Follow Up Email Images Lead:…" at bounding box center [526, 379] width 654 height 24
click at [121, 164] on div "Messages Tasks Payments Rental Overview Documents Contacts Notes Event Messages…" at bounding box center [526, 468] width 1052 height 793
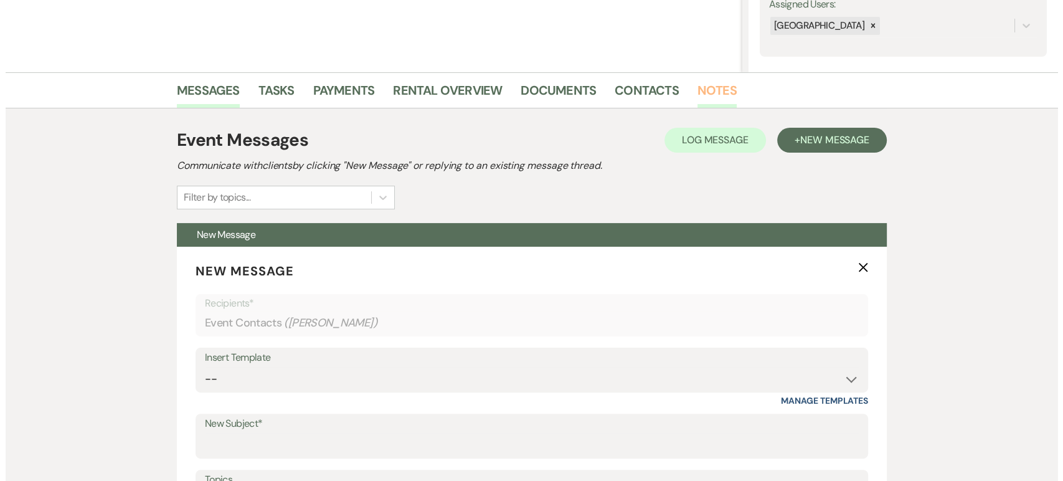
scroll to position [0, 0]
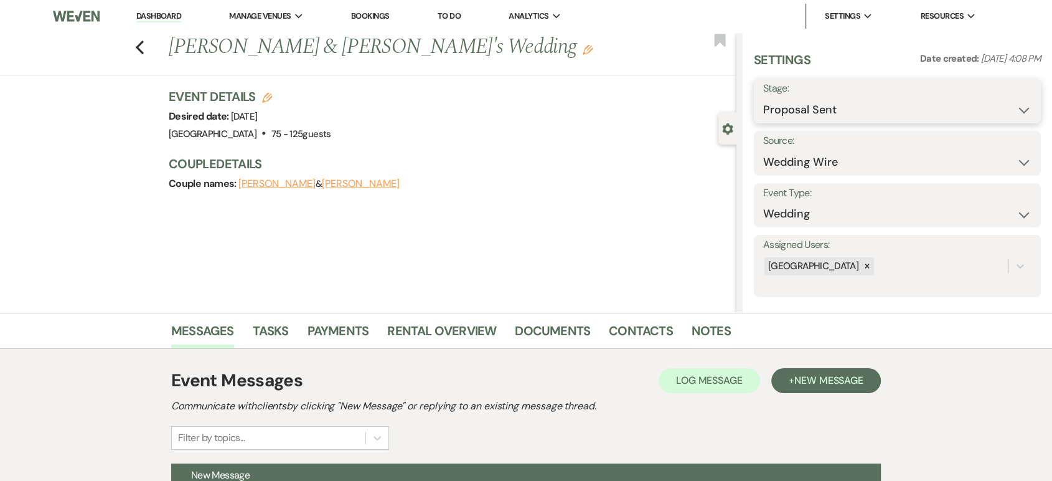
click at [827, 116] on select "Inquiry Follow Up Tour Requested Tour Confirmed Toured Proposal Sent Booked Lost" at bounding box center [897, 110] width 268 height 24
click at [763, 98] on select "Inquiry Follow Up Tour Requested Tour Confirmed Toured Proposal Sent Booked Lost" at bounding box center [897, 110] width 268 height 24
click at [980, 100] on button "Save" at bounding box center [1010, 100] width 61 height 25
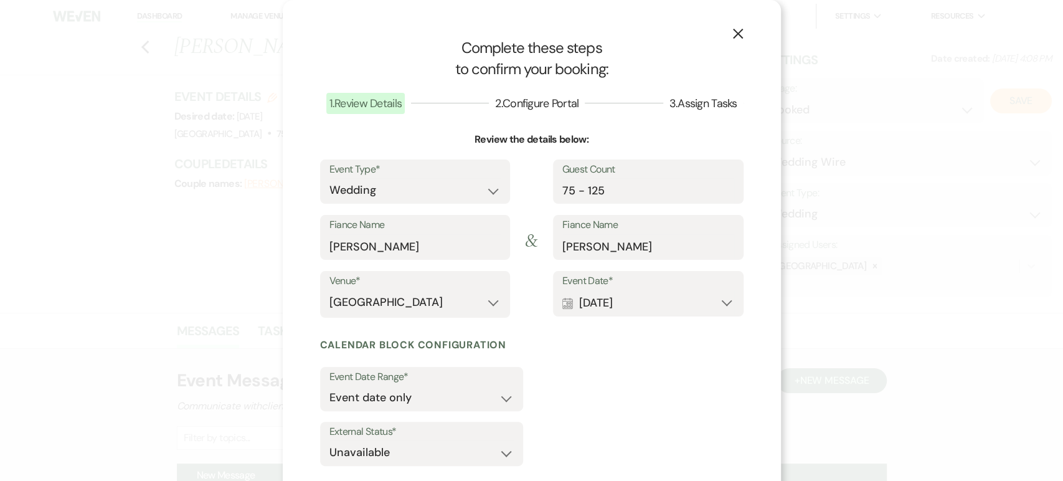
scroll to position [68, 0]
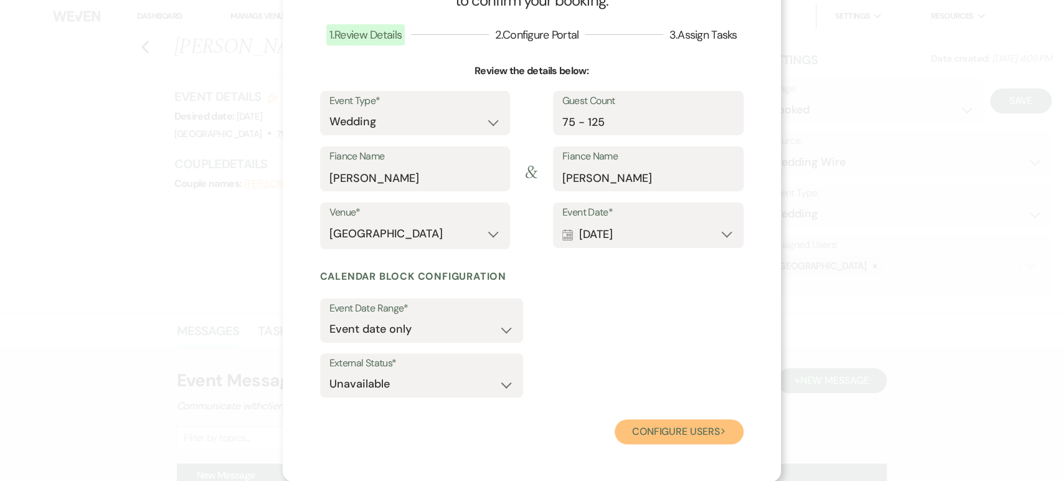
click at [671, 430] on button "Configure users Next" at bounding box center [678, 431] width 129 height 25
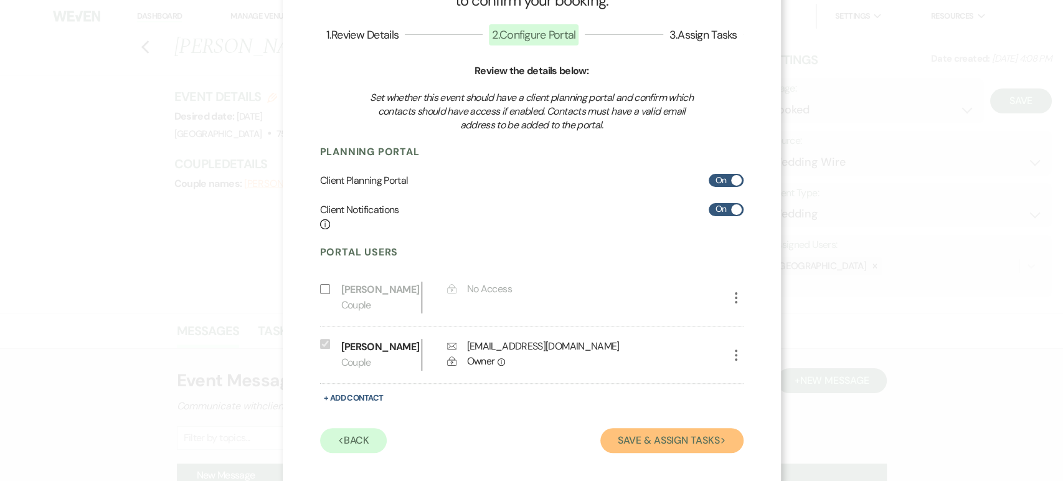
click at [671, 430] on button "Save & Assign Tasks Next" at bounding box center [671, 440] width 143 height 25
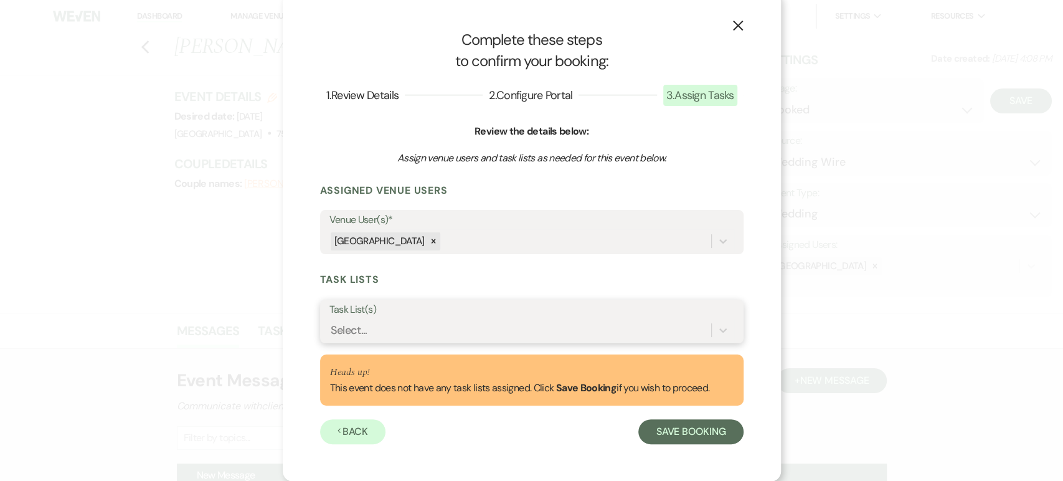
scroll to position [8, 0]
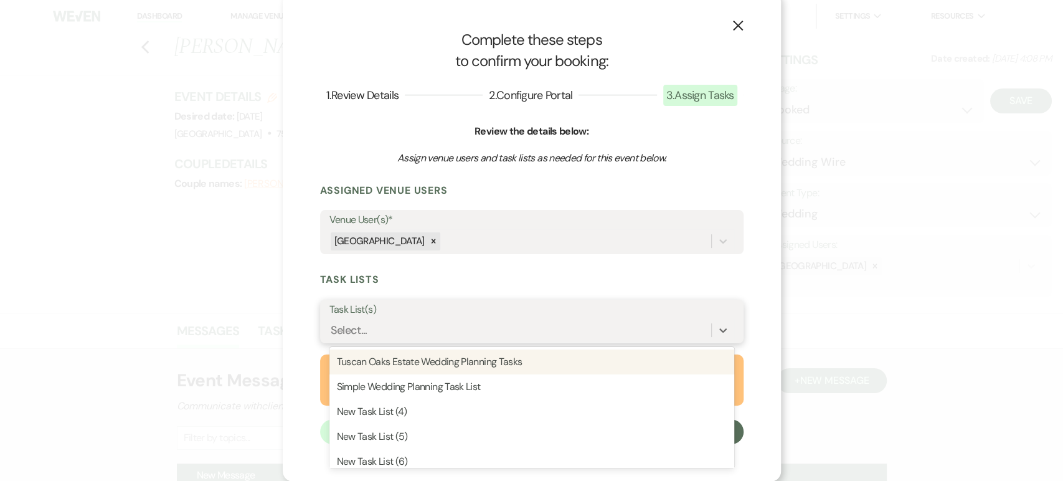
click at [407, 328] on div "Select..." at bounding box center [520, 330] width 382 height 22
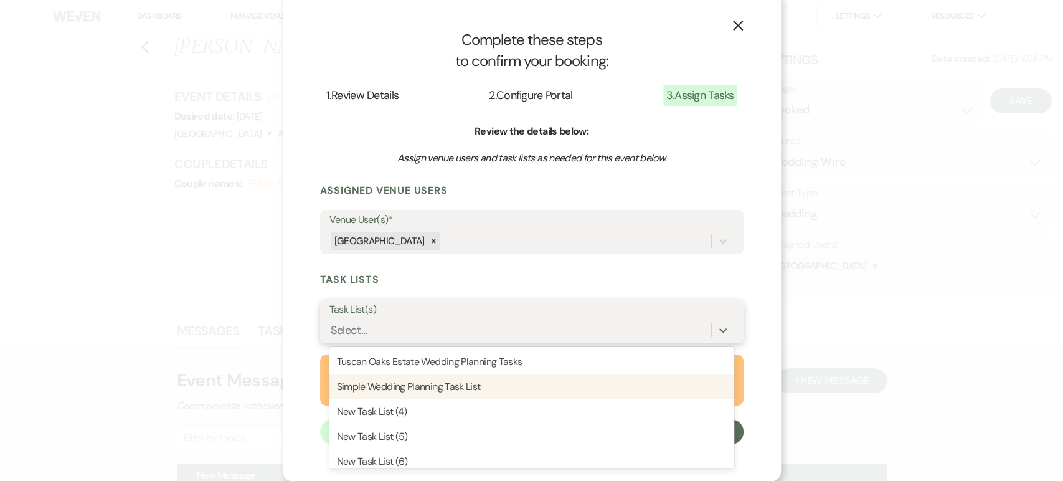
click at [393, 385] on div "Simple Wedding Planning Task List" at bounding box center [531, 386] width 405 height 25
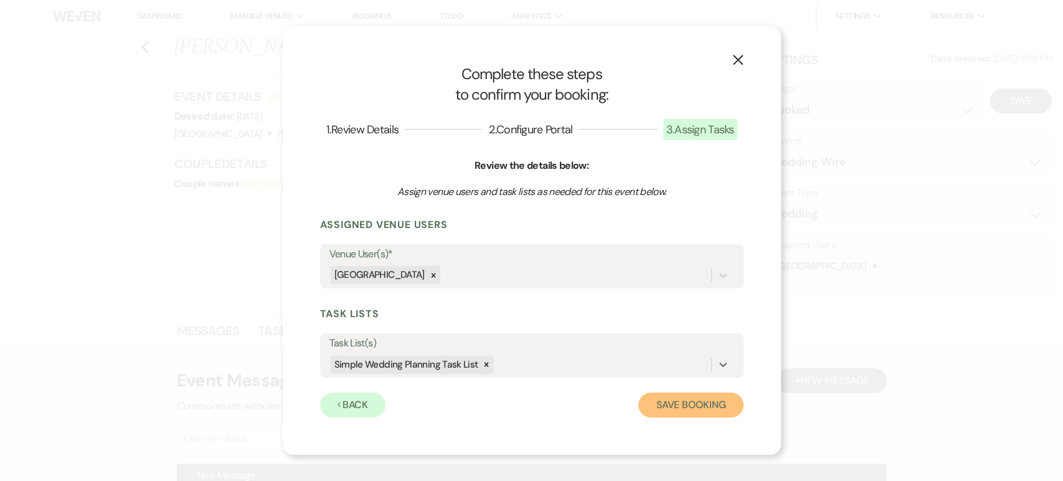
click at [685, 396] on button "Save Booking" at bounding box center [690, 404] width 105 height 25
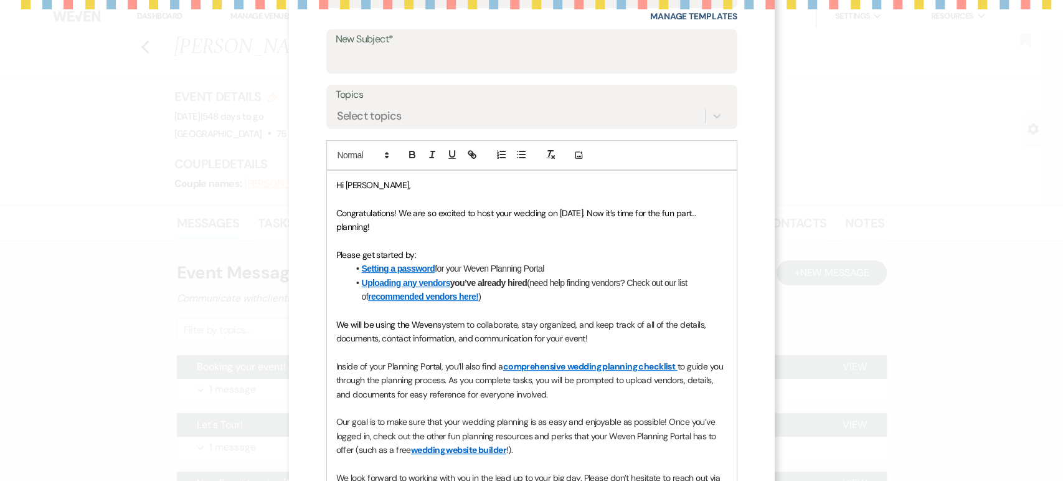
scroll to position [220, 0]
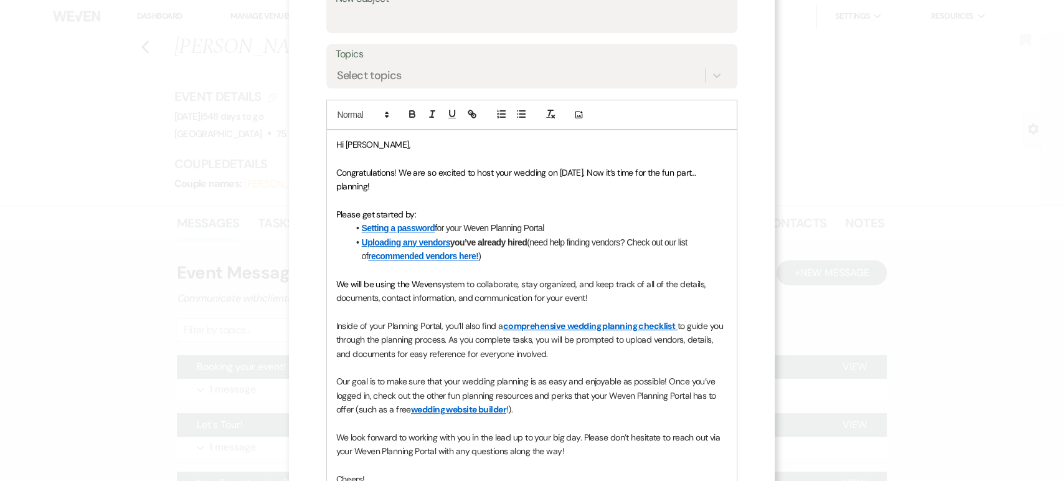
click at [567, 322] on link "wedding planning checklist" at bounding box center [621, 325] width 108 height 11
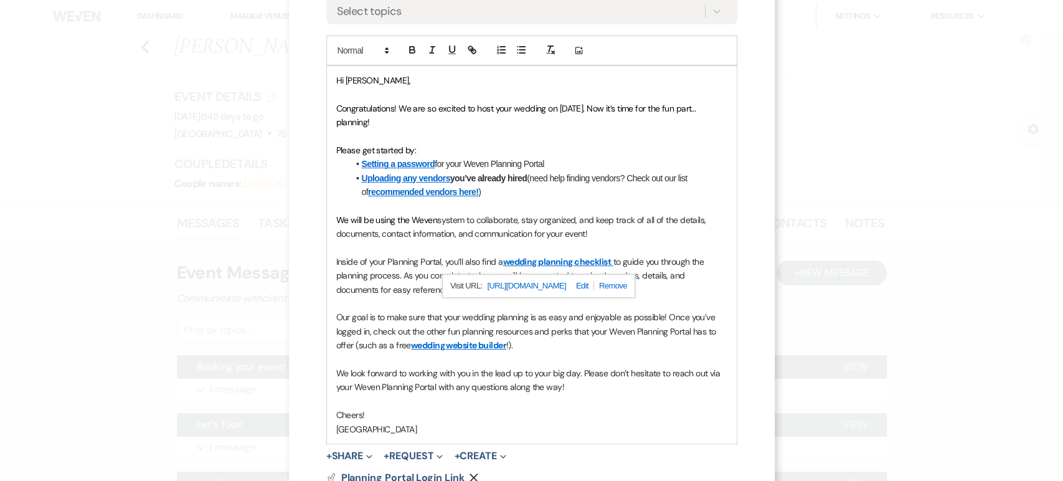
scroll to position [388, 0]
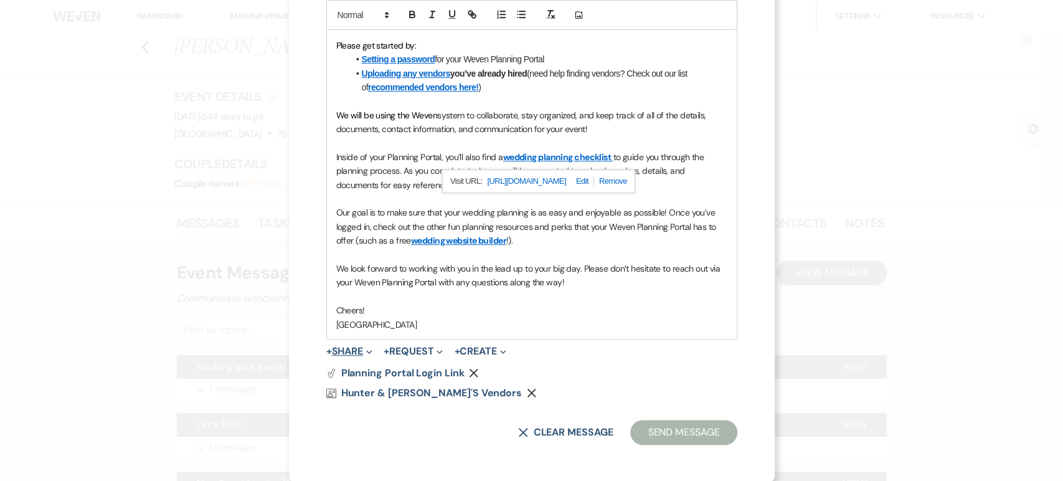
click at [351, 352] on button "+ Share Expand" at bounding box center [349, 351] width 47 height 10
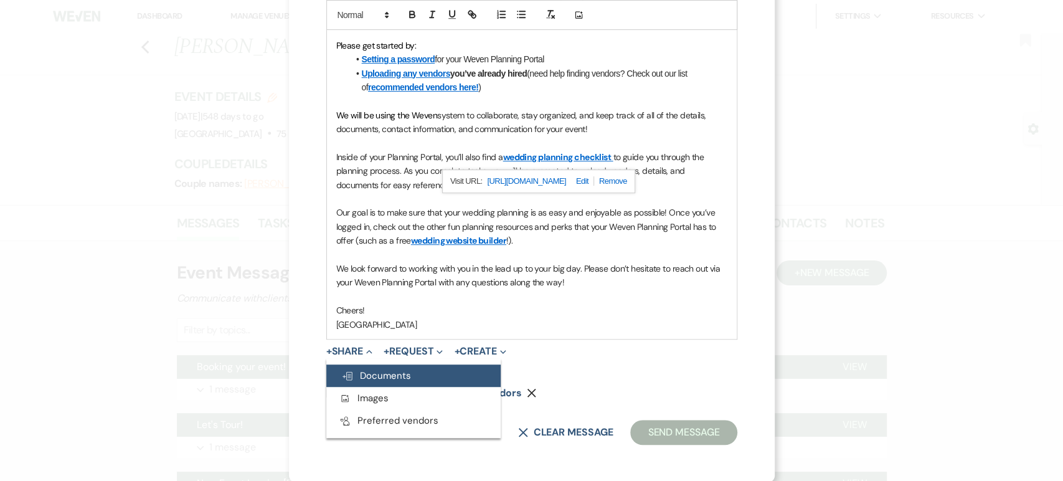
click at [358, 372] on span "Doc Upload Documents" at bounding box center [376, 375] width 70 height 12
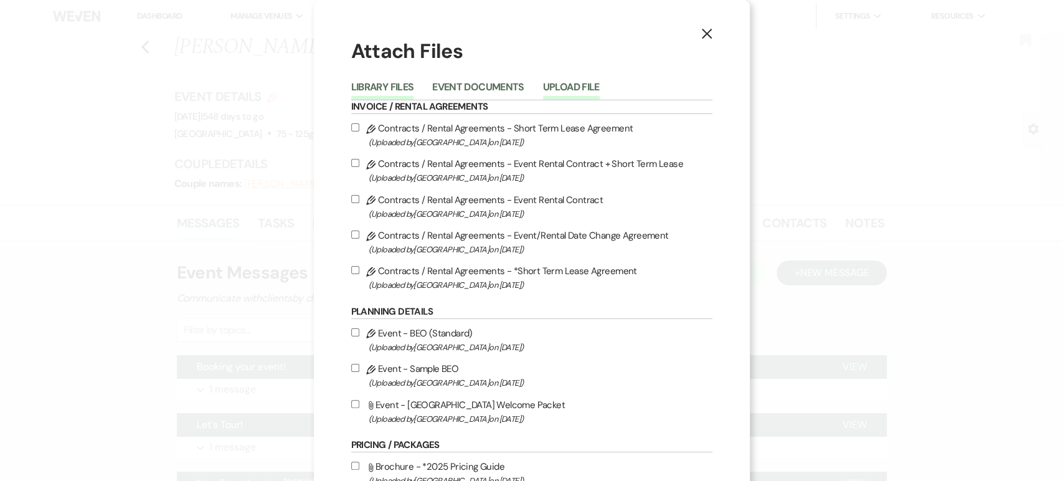
click at [550, 96] on button "Upload File" at bounding box center [571, 90] width 57 height 17
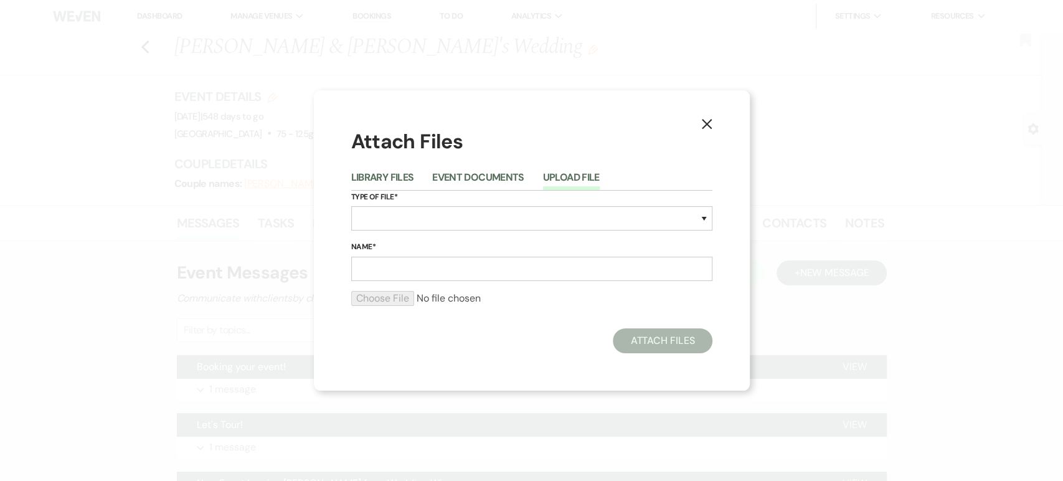
click at [347, 232] on div "X Attach Files Library Files Event Documents Upload File Type of File* Special …" at bounding box center [532, 240] width 436 height 300
click at [367, 228] on select "Special Event Insurance Vendor Certificate of Insurance Contracts / Rental Agre…" at bounding box center [531, 218] width 361 height 24
click at [351, 206] on select "Special Event Insurance Vendor Certificate of Insurance Contracts / Rental Agre…" at bounding box center [531, 218] width 361 height 24
click at [377, 271] on input "Name*" at bounding box center [531, 269] width 361 height 24
click at [393, 298] on input "file" at bounding box center [531, 298] width 361 height 15
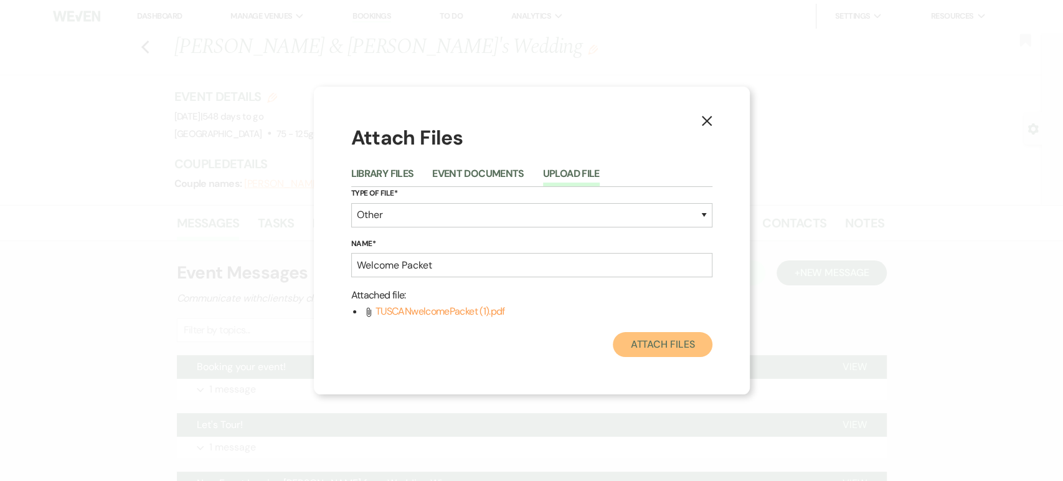
click at [637, 344] on button "Attach Files" at bounding box center [662, 344] width 99 height 25
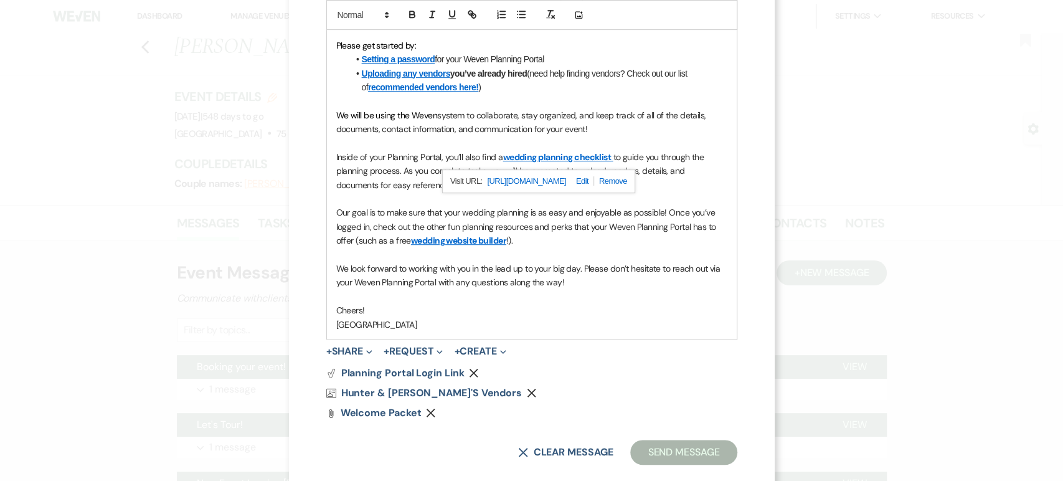
click at [598, 308] on p "Cheers!" at bounding box center [531, 310] width 391 height 14
click at [636, 283] on p "We look forward to working with you in the lead up to your big day. Please don’…" at bounding box center [531, 275] width 391 height 28
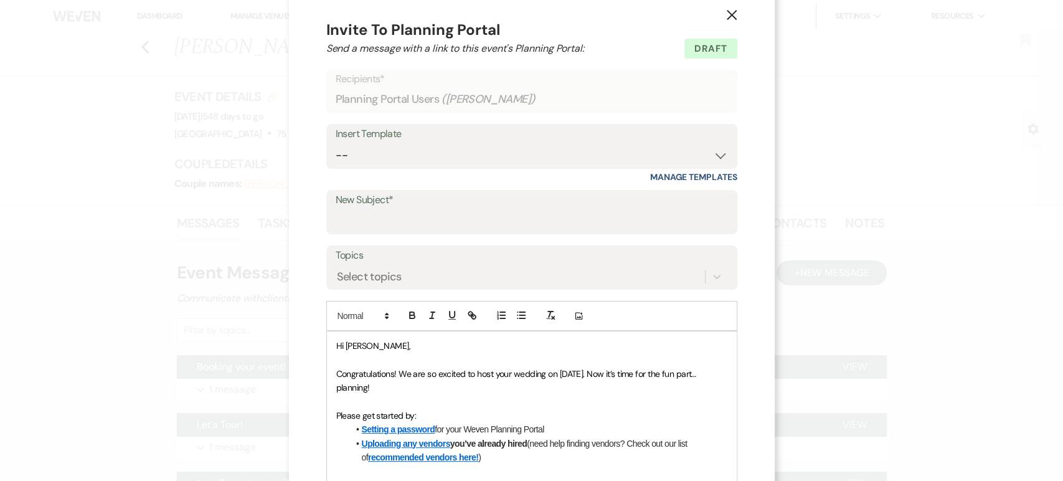
scroll to position [0, 0]
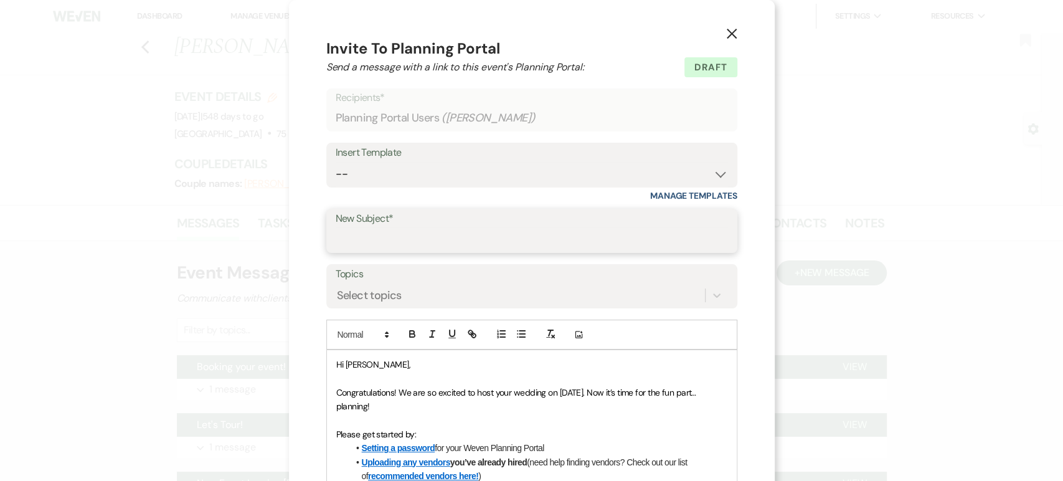
click at [417, 243] on input "New Subject*" at bounding box center [532, 239] width 392 height 24
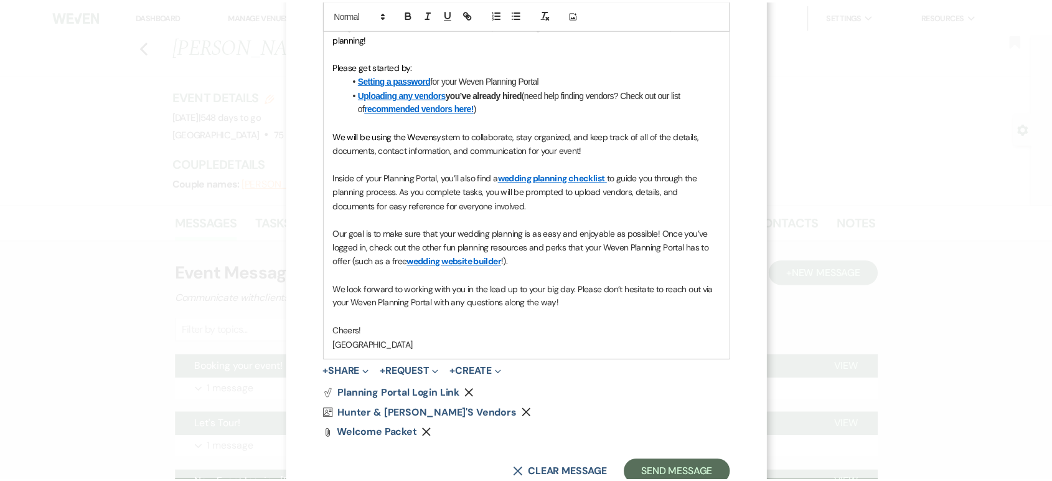
scroll to position [408, 0]
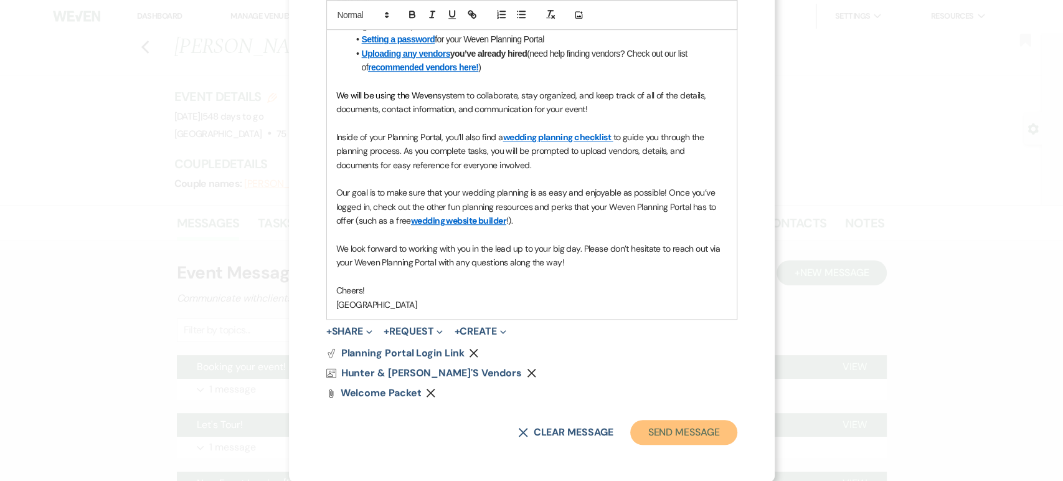
click at [672, 432] on button "Send Message" at bounding box center [683, 432] width 106 height 25
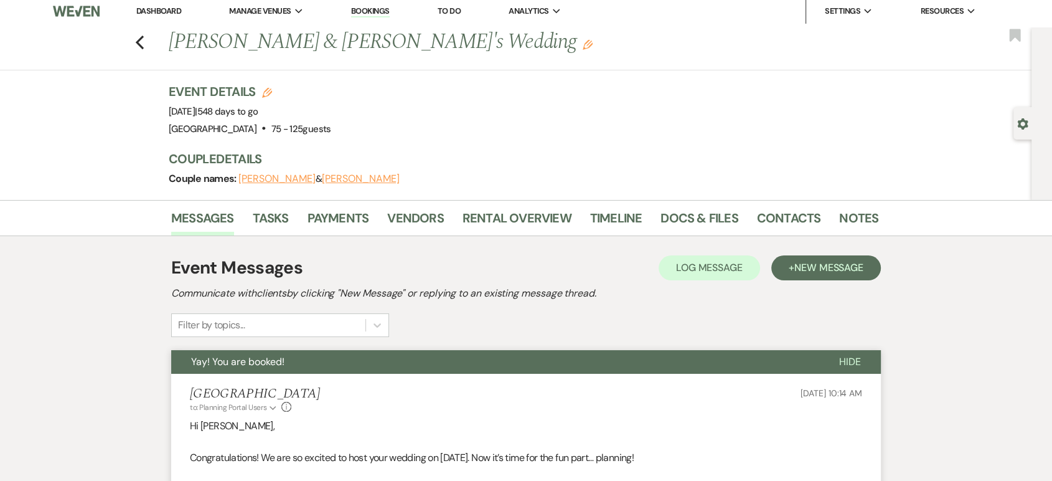
scroll to position [0, 0]
